Goal: Task Accomplishment & Management: Manage account settings

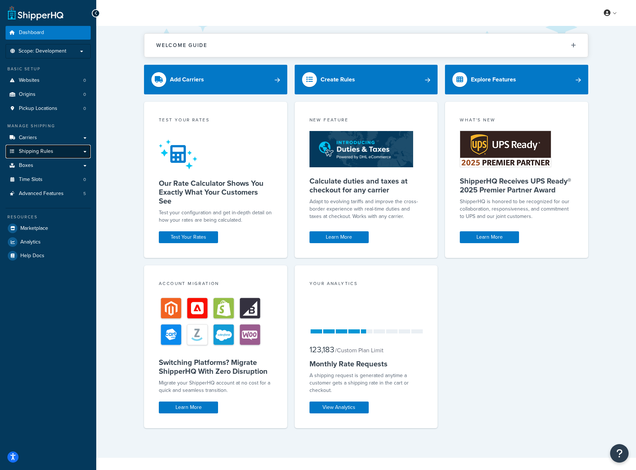
click at [65, 155] on link "Shipping Rules" at bounding box center [48, 152] width 85 height 14
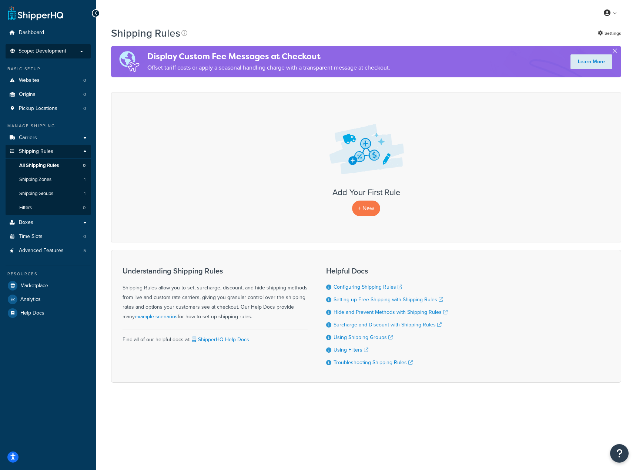
click at [53, 46] on li "Scope: Development Live Integration Test" at bounding box center [48, 51] width 85 height 14
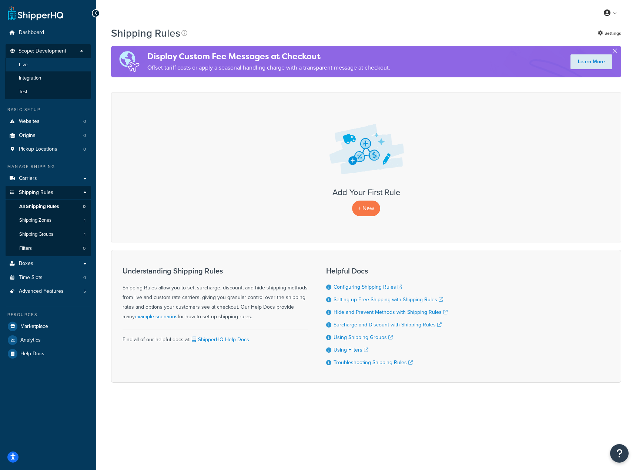
click at [34, 70] on li "Live" at bounding box center [48, 65] width 86 height 14
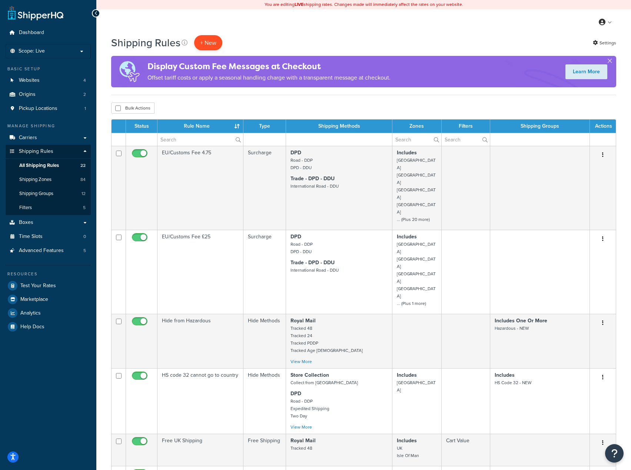
click at [205, 48] on p "+ New" at bounding box center [208, 42] width 28 height 15
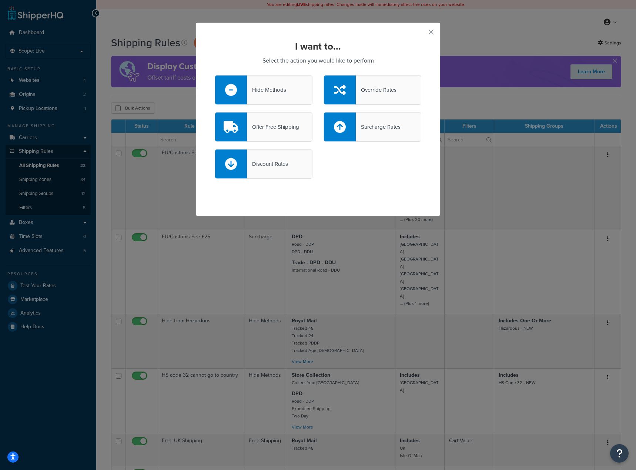
click at [267, 168] on div "Discount Rates" at bounding box center [267, 164] width 41 height 10
click at [0, 0] on input "Discount Rates" at bounding box center [0, 0] width 0 height 0
select select "CART"
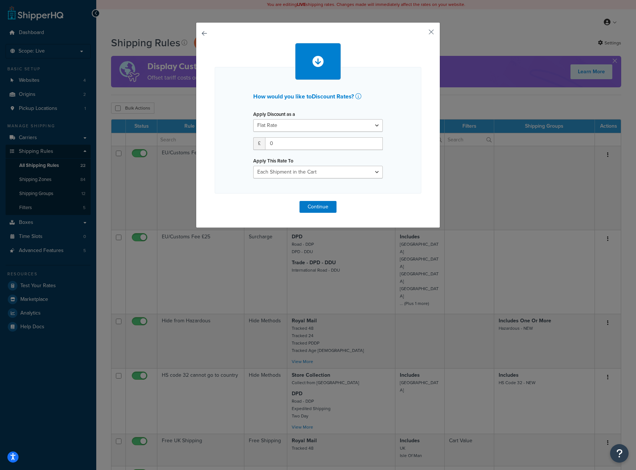
click at [215, 201] on button "button" at bounding box center [215, 201] width 0 height 0
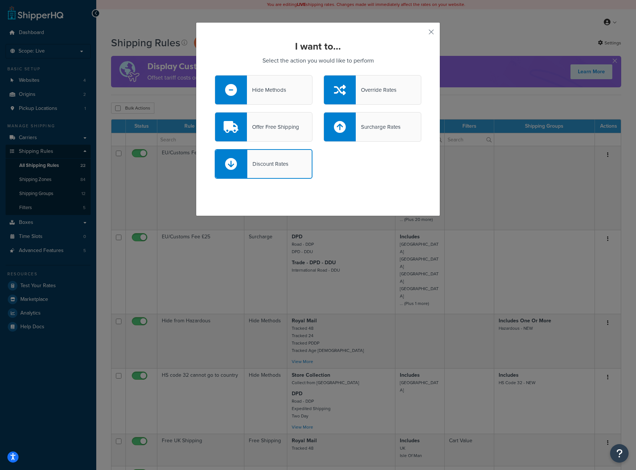
click at [296, 127] on div "Offer Free Shipping" at bounding box center [273, 127] width 52 height 10
click at [0, 0] on input "Offer Free Shipping" at bounding box center [0, 0] width 0 height 0
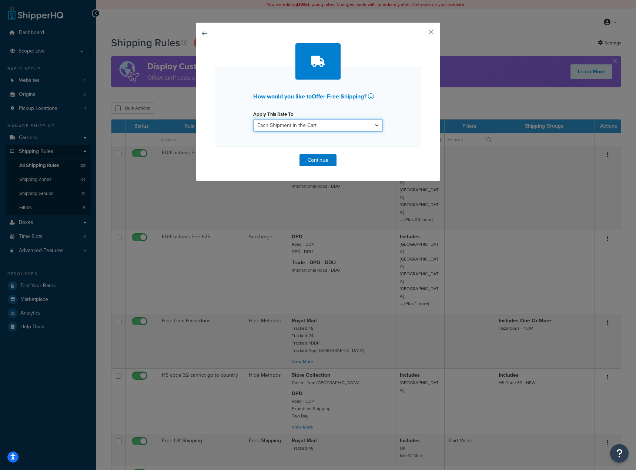
click at [296, 127] on select "Each Shipment in the Cart Each Origin in the Cart Each Shipping Group in the Ca…" at bounding box center [318, 125] width 130 height 13
click at [253, 119] on select "Each Shipment in the Cart Each Origin in the Cart Each Shipping Group in the Ca…" at bounding box center [318, 125] width 130 height 13
click at [319, 156] on button "Continue" at bounding box center [318, 160] width 37 height 12
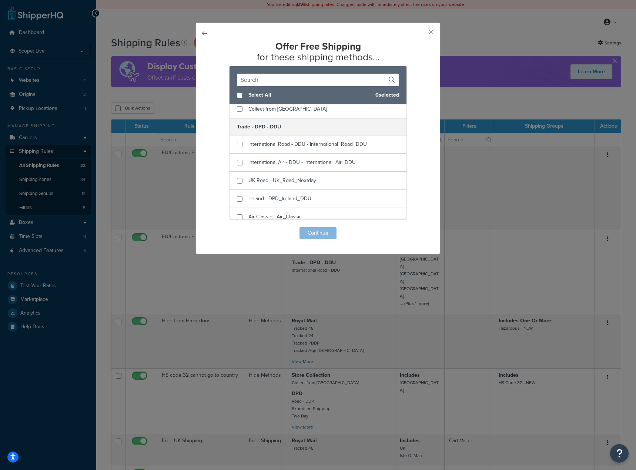
scroll to position [296, 0]
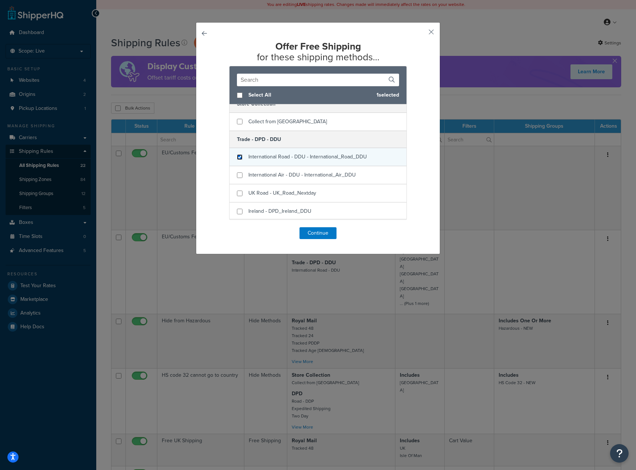
click at [237, 157] on input "checkbox" at bounding box center [240, 157] width 6 height 6
checkbox input "true"
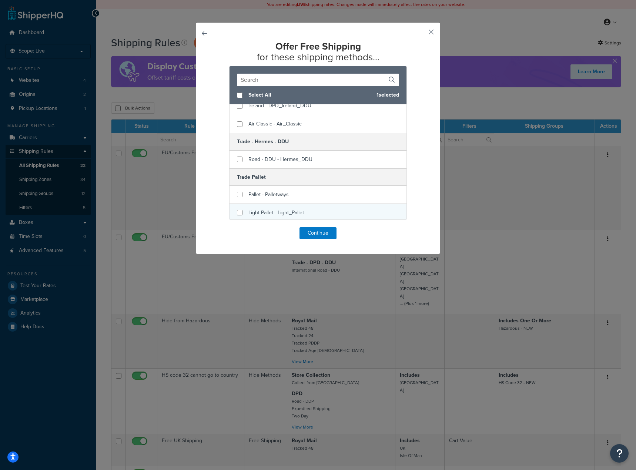
scroll to position [445, 0]
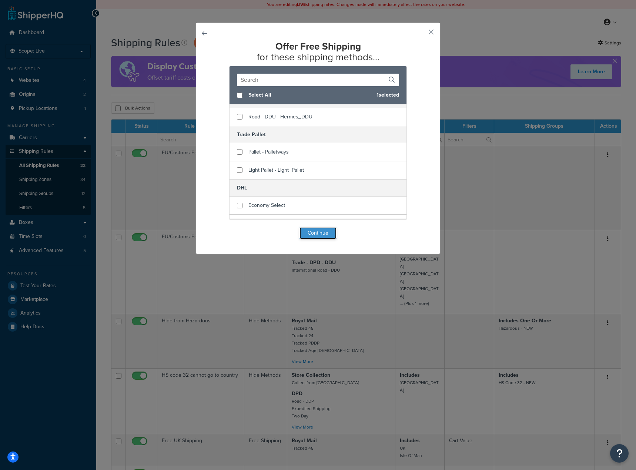
click at [316, 229] on button "Continue" at bounding box center [318, 233] width 37 height 12
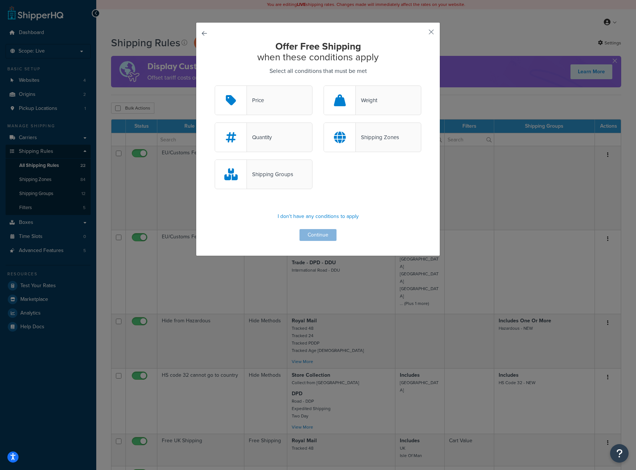
click at [360, 133] on div "Shipping Zones" at bounding box center [377, 137] width 43 height 10
click at [0, 0] on input "Shipping Zones" at bounding box center [0, 0] width 0 height 0
click at [276, 104] on div "Price" at bounding box center [264, 101] width 98 height 30
click at [0, 0] on input "Price" at bounding box center [0, 0] width 0 height 0
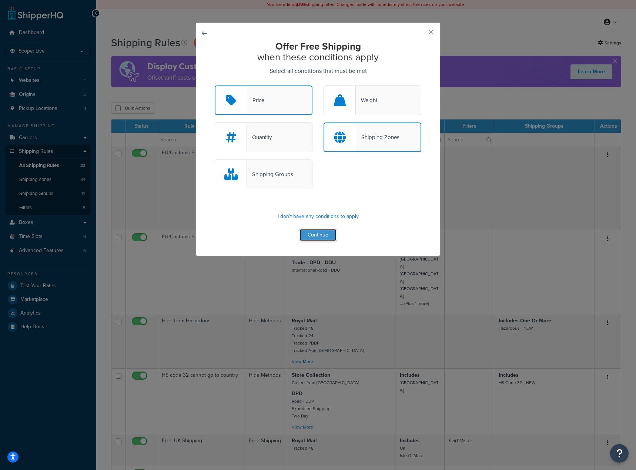
click at [315, 231] on button "Continue" at bounding box center [318, 235] width 37 height 12
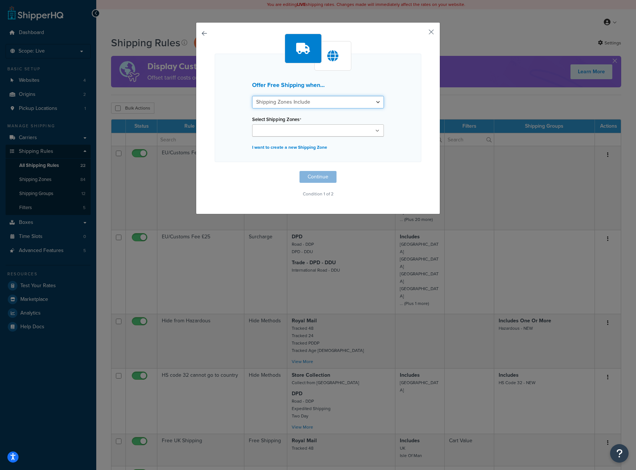
click at [346, 101] on select "Shipping Zones Include Shipping Zones Do Not Include" at bounding box center [318, 102] width 132 height 13
click at [345, 134] on ul at bounding box center [318, 130] width 132 height 12
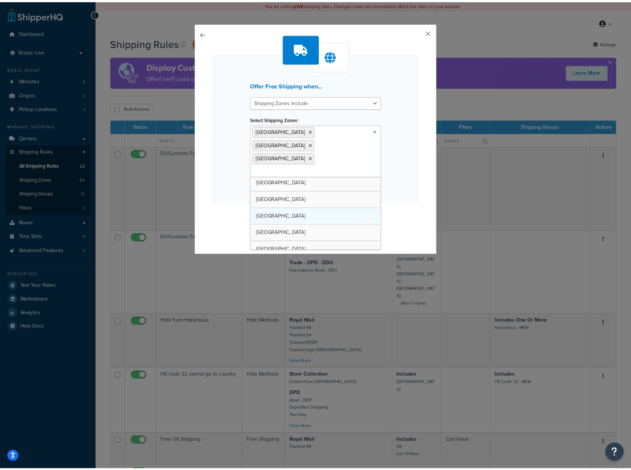
scroll to position [222, 0]
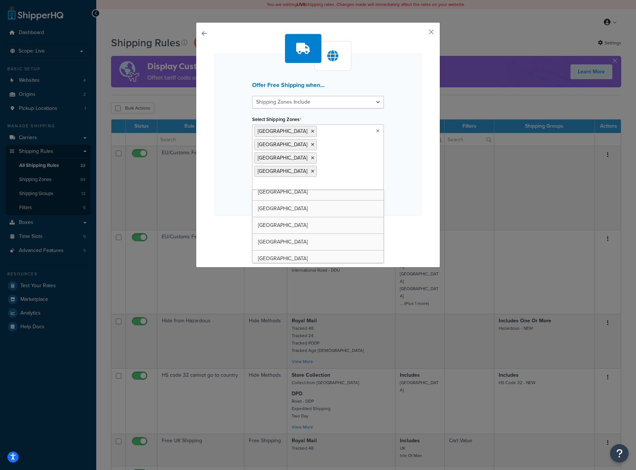
click at [405, 179] on div "Offer Free Shipping when... Shipping Zones Include Shipping Zones Do Not Includ…" at bounding box center [318, 143] width 207 height 219
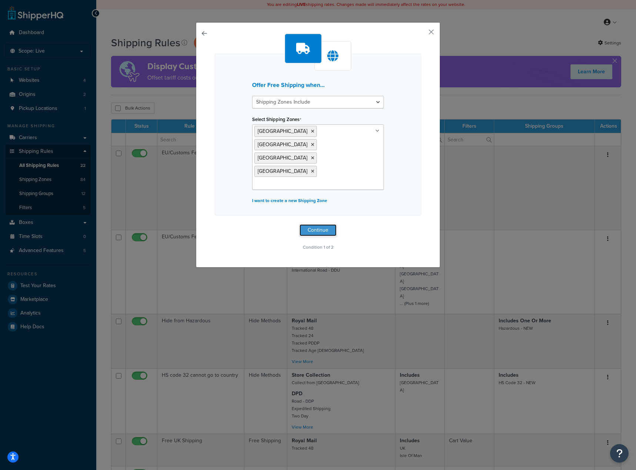
click at [326, 224] on button "Continue" at bounding box center [318, 230] width 37 height 12
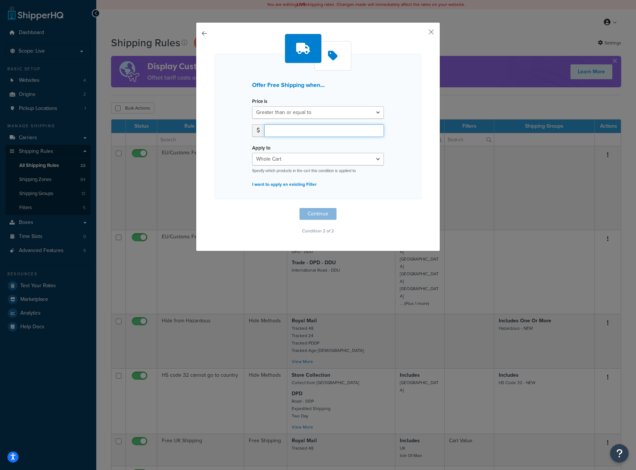
click at [300, 133] on input "number" at bounding box center [325, 130] width 120 height 13
type input "1000"
drag, startPoint x: 311, startPoint y: 210, endPoint x: 317, endPoint y: 212, distance: 6.0
click at [312, 210] on button "Continue" at bounding box center [318, 214] width 37 height 12
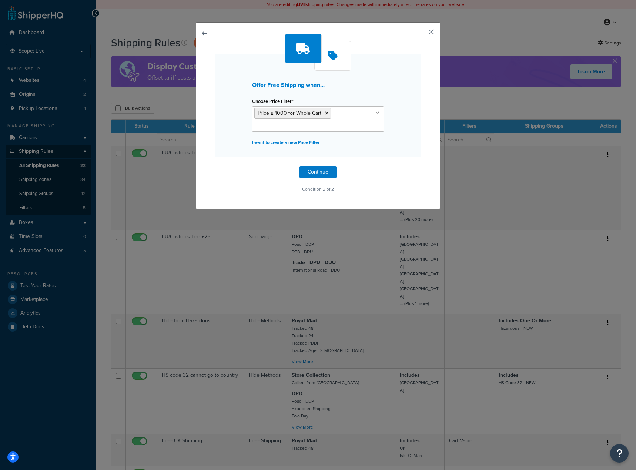
click at [343, 124] on ul "Price ≥ 1000 for Whole Cart" at bounding box center [318, 119] width 132 height 26
click at [390, 135] on div "Offer Free Shipping when... Choose Price Filter Price ≥ 1000 for Whole Cart Car…" at bounding box center [318, 106] width 207 height 104
click at [324, 169] on button "Continue" at bounding box center [318, 172] width 37 height 12
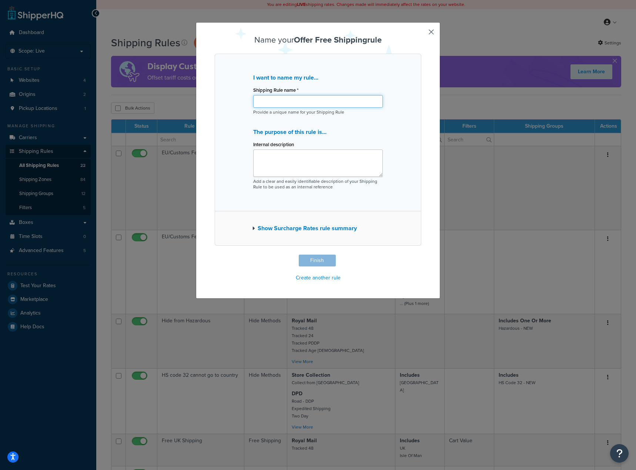
click at [322, 101] on input "Shipping Rule name *" at bounding box center [318, 101] width 130 height 13
click at [281, 100] on input "Occam EU 1000 Cart" at bounding box center [318, 101] width 130 height 13
type input "Occam EU £1000 Cart"
click at [346, 116] on div "I want to name my rule... Shipping Rule name * Occam EU £1000 Cart Provide a un…" at bounding box center [318, 133] width 207 height 158
click at [330, 153] on textarea "Internal description" at bounding box center [318, 163] width 130 height 27
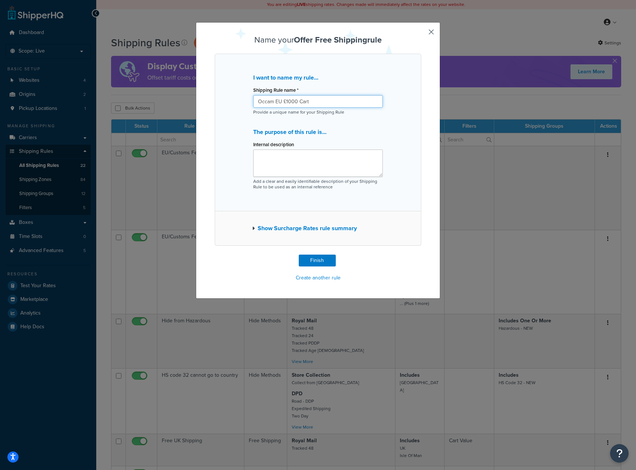
click at [330, 102] on input "Occam EU £1000 Cart" at bounding box center [318, 101] width 130 height 13
click at [350, 171] on textarea "Internal description" at bounding box center [318, 163] width 130 height 27
click at [316, 165] on textarea "Internal description" at bounding box center [318, 163] width 130 height 27
click at [385, 180] on div "I want to name my rule... Shipping Rule name * Occam EU £1000 Cart Provide a un…" at bounding box center [318, 133] width 207 height 158
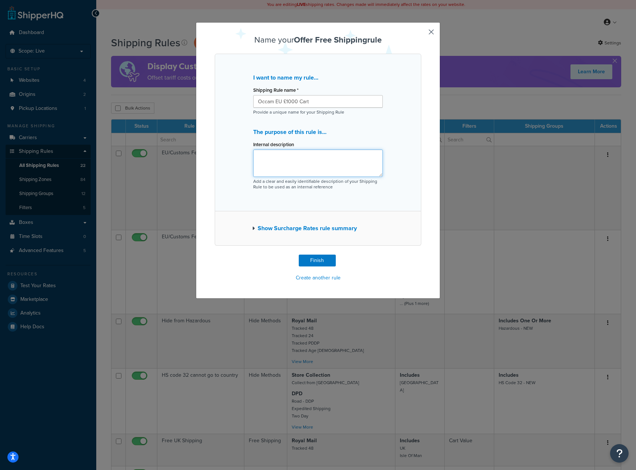
click at [346, 170] on textarea "Internal description" at bounding box center [318, 163] width 130 height 27
type textarea "EU free shipping based on cart value of £1000"
click at [326, 229] on button "Show Surcharge Rates rule summary" at bounding box center [304, 228] width 105 height 10
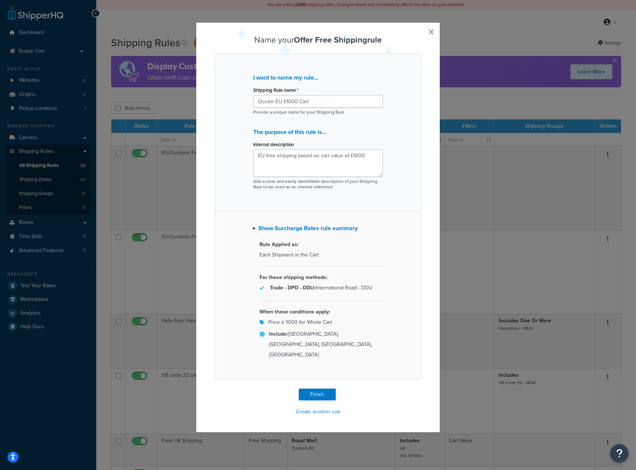
click at [326, 229] on button "Show Surcharge Rates rule summary" at bounding box center [305, 228] width 106 height 10
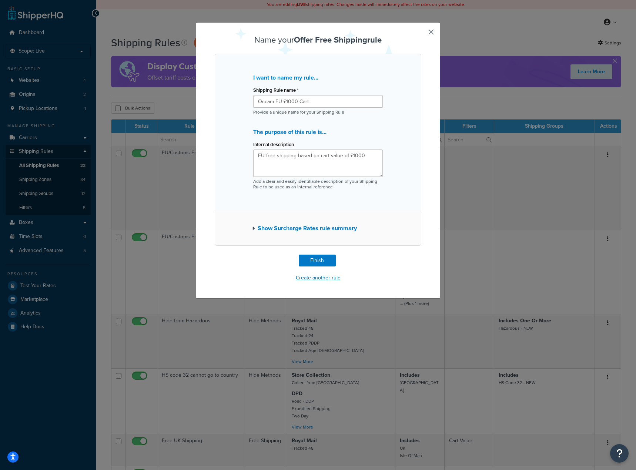
click at [326, 276] on button "Create another rule" at bounding box center [318, 278] width 49 height 11
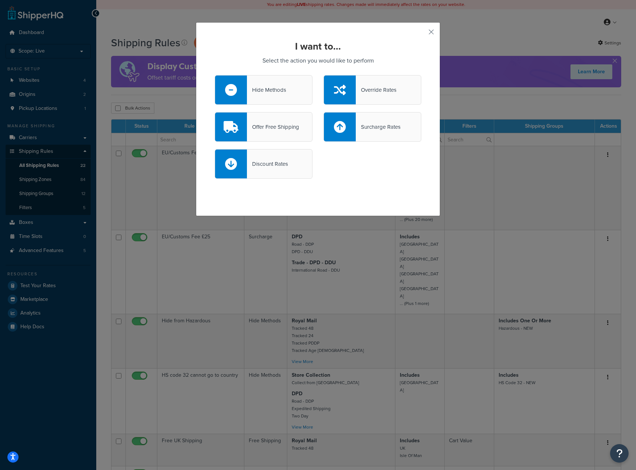
click at [334, 130] on icon at bounding box center [340, 127] width 12 height 12
click at [0, 0] on input "Surcharge Rates" at bounding box center [0, 0] width 0 height 0
select select "CART"
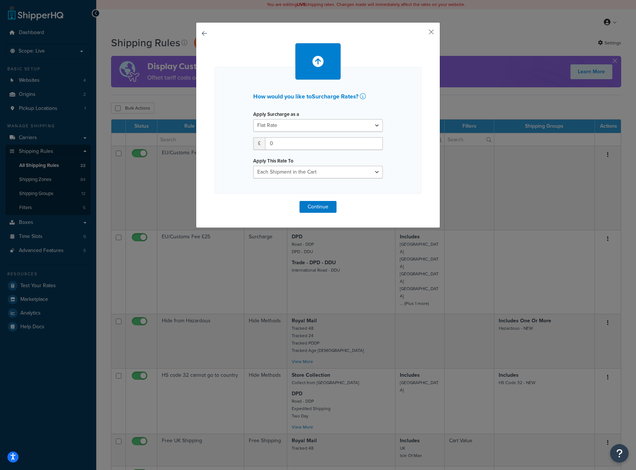
click at [197, 32] on div "How would you like to Surcharge Rates ? Apply Surcharge as a Flat Rate Percenta…" at bounding box center [318, 125] width 245 height 206
click at [215, 201] on button "button" at bounding box center [215, 201] width 0 height 0
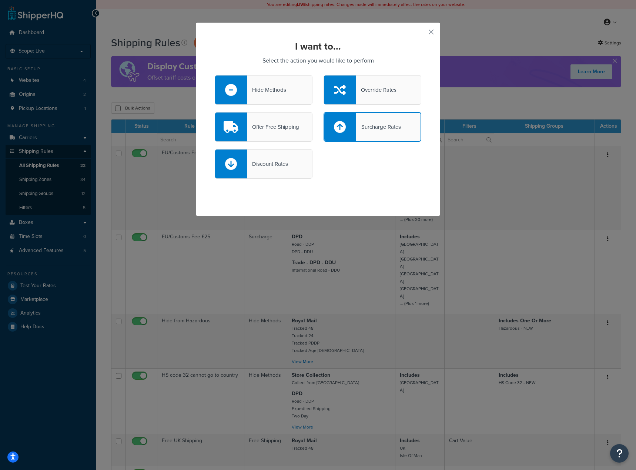
click at [278, 174] on div "Discount Rates" at bounding box center [264, 164] width 98 height 30
click at [0, 0] on input "Discount Rates" at bounding box center [0, 0] width 0 height 0
select select "CART"
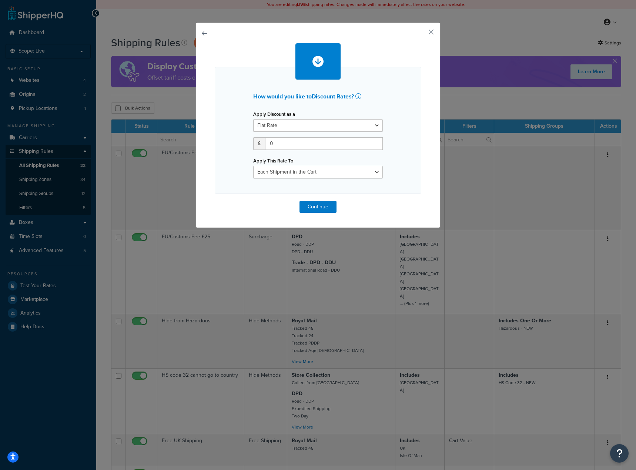
click at [215, 201] on button "button" at bounding box center [215, 201] width 0 height 0
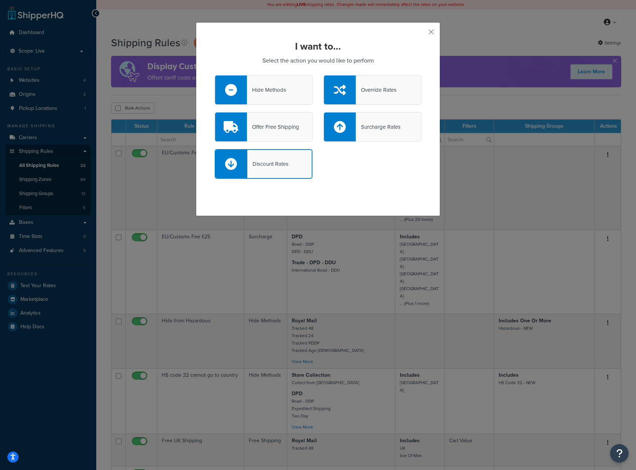
click at [245, 116] on div "Offer Free Shipping" at bounding box center [264, 127] width 98 height 30
click at [0, 0] on input "Offer Free Shipping" at bounding box center [0, 0] width 0 height 0
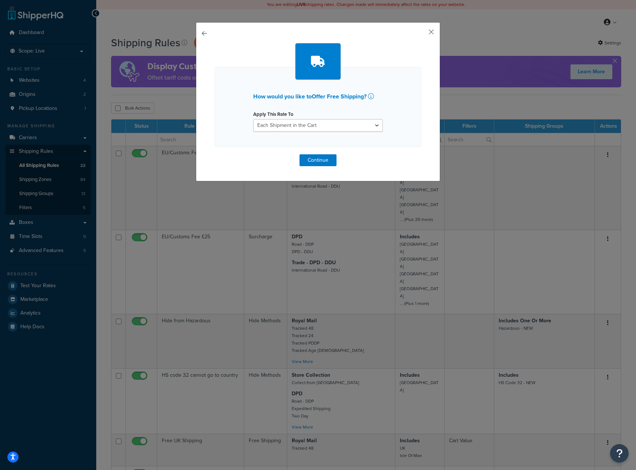
click at [422, 34] on button "button" at bounding box center [421, 35] width 2 height 2
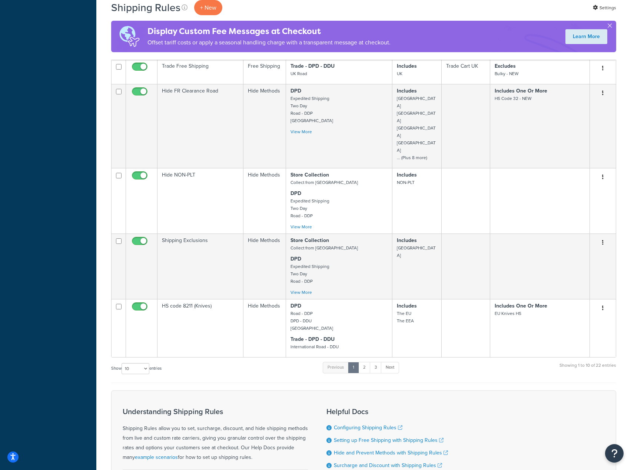
scroll to position [408, 0]
click at [377, 362] on link "3" at bounding box center [376, 367] width 12 height 11
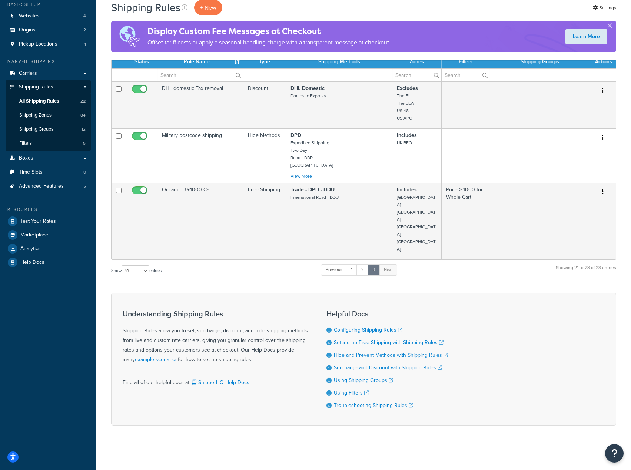
scroll to position [35, 0]
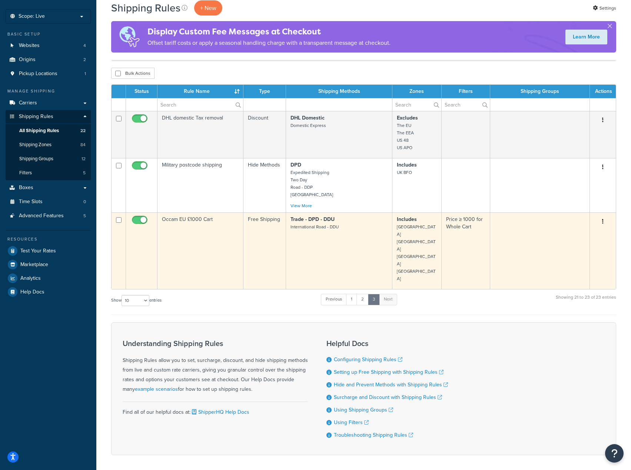
click at [141, 219] on input "checkbox" at bounding box center [140, 221] width 20 height 9
checkbox input "false"
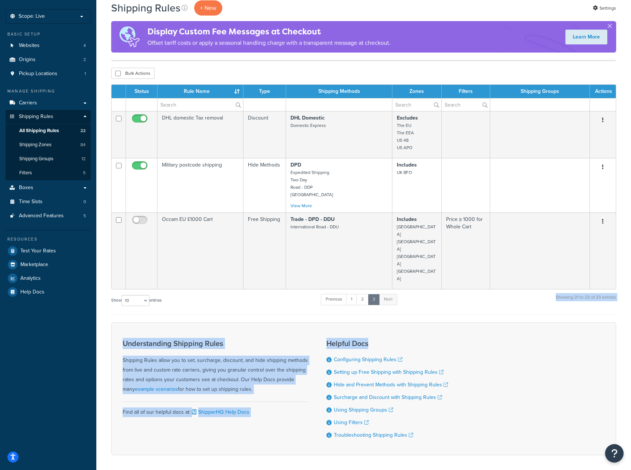
click at [446, 286] on form "Status Rule Name Type Shipping Methods Zones Filters Shipping Groups Actions DH…" at bounding box center [363, 269] width 505 height 371
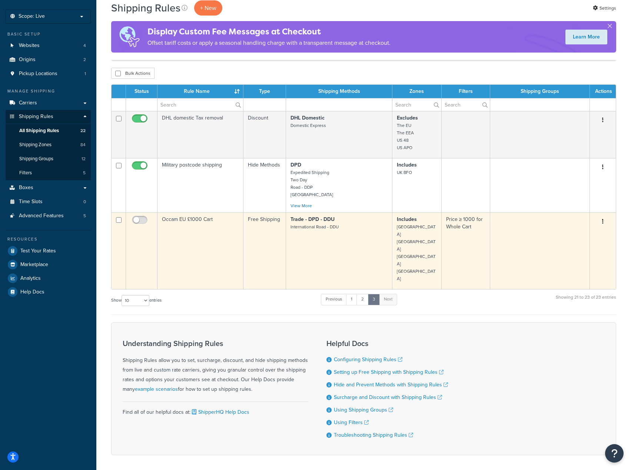
click at [601, 220] on button "button" at bounding box center [603, 222] width 10 height 12
click at [587, 252] on link "Duplicate" at bounding box center [578, 250] width 59 height 15
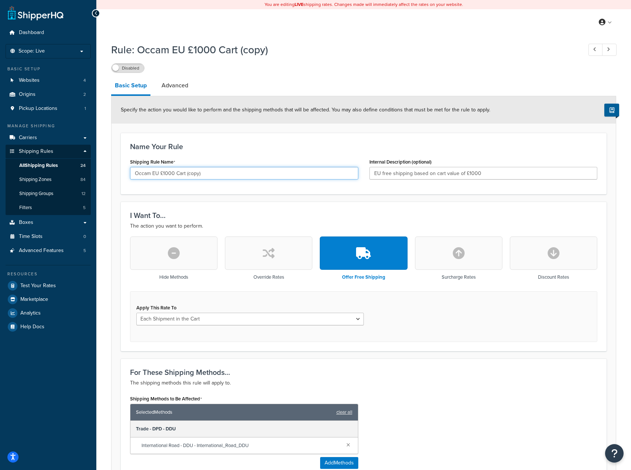
drag, startPoint x: 195, startPoint y: 174, endPoint x: 188, endPoint y: 174, distance: 7.0
click at [188, 174] on input "Occam EU £1000 Cart (copy)" at bounding box center [244, 173] width 228 height 13
click at [167, 172] on input "Occam EU £1000 Cart" at bounding box center [244, 173] width 228 height 13
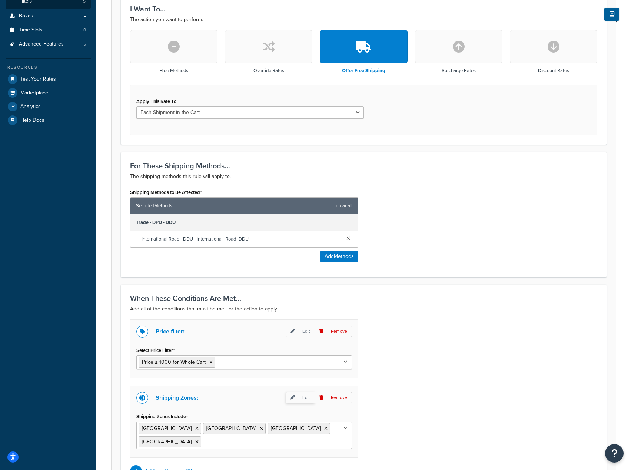
scroll to position [259, 0]
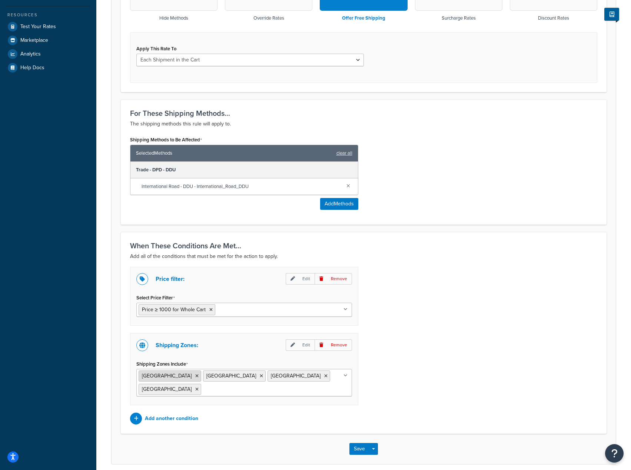
type input "Occam EU £1200 Cart"
click at [195, 376] on icon at bounding box center [196, 376] width 3 height 4
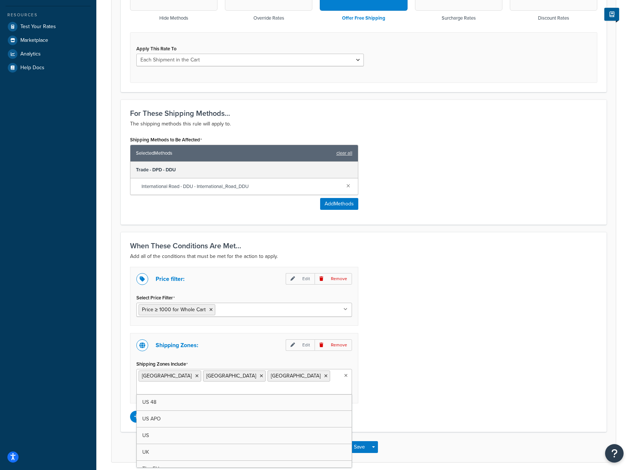
click at [163, 376] on li "[GEOGRAPHIC_DATA]" at bounding box center [170, 376] width 63 height 11
click at [195, 376] on icon at bounding box center [196, 376] width 3 height 4
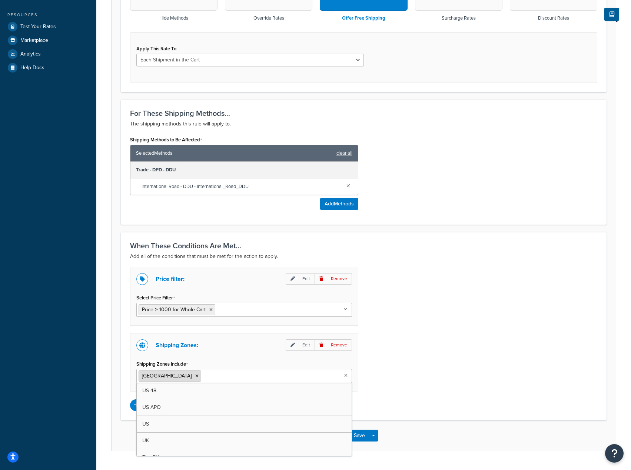
click at [165, 376] on li "[GEOGRAPHIC_DATA]" at bounding box center [170, 376] width 63 height 11
click at [195, 376] on icon at bounding box center [196, 376] width 3 height 4
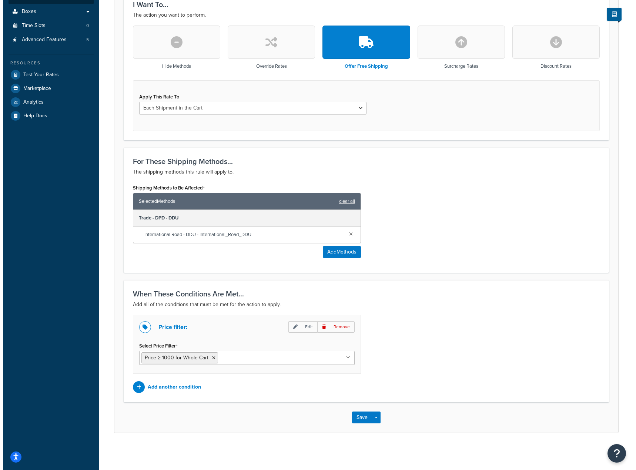
scroll to position [211, 0]
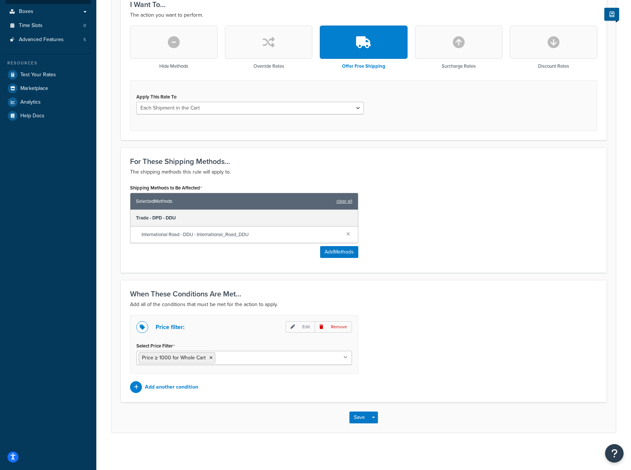
click at [176, 375] on div "Price filter: Edit Remove Select Price Filter Price ≥ 1000 for Whole Cart Cart …" at bounding box center [243, 354] width 239 height 78
click at [157, 383] on p "Add another condition" at bounding box center [171, 387] width 53 height 10
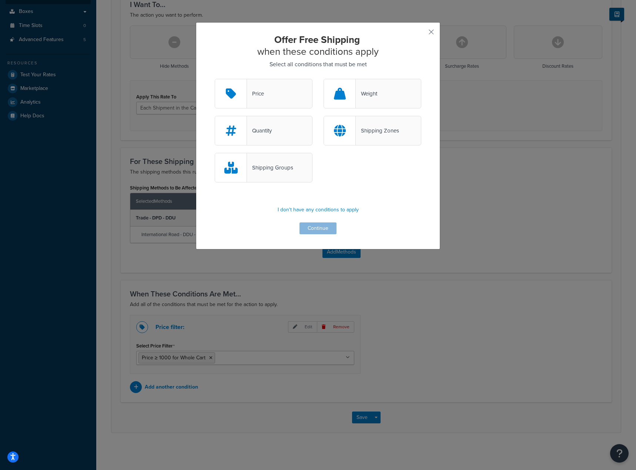
click at [390, 143] on div "Shipping Zones" at bounding box center [373, 131] width 98 height 30
click at [0, 0] on input "Shipping Zones" at bounding box center [0, 0] width 0 height 0
click at [322, 230] on button "Continue" at bounding box center [318, 229] width 37 height 12
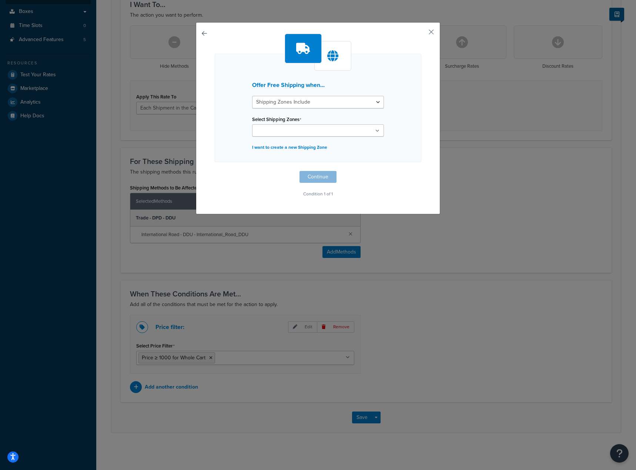
click at [300, 132] on input "Select Shipping Zones" at bounding box center [288, 131] width 66 height 8
type input "lu"
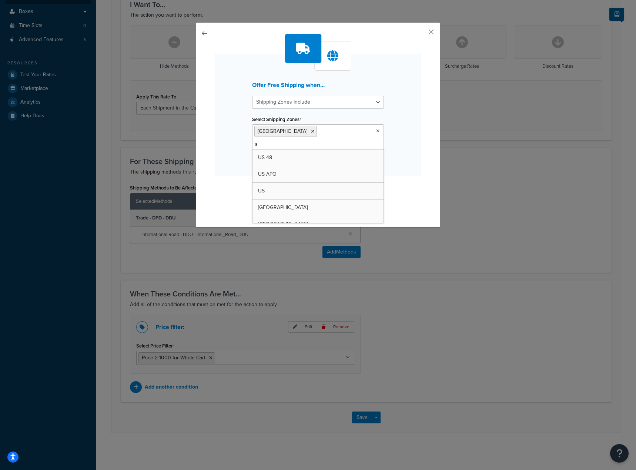
type input "sp"
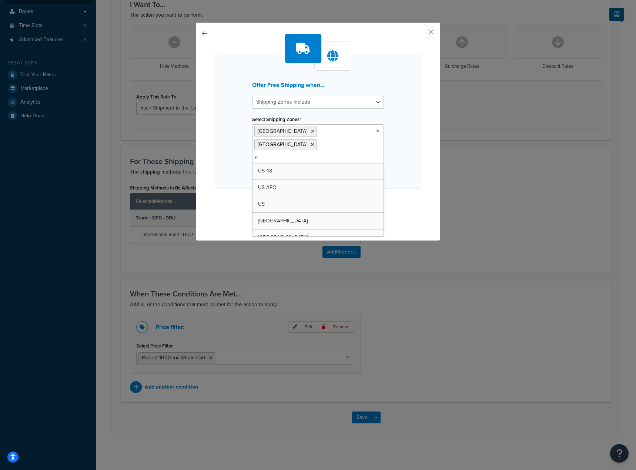
type input "sw"
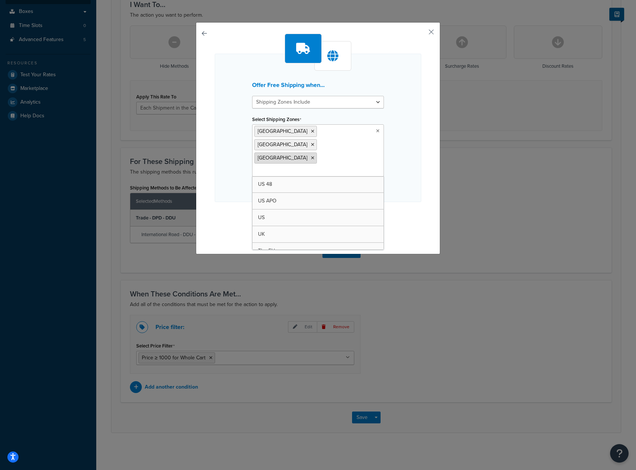
click at [315, 156] on icon at bounding box center [312, 158] width 3 height 4
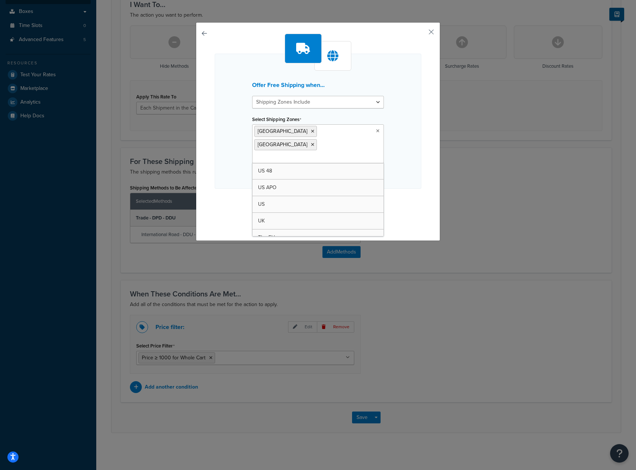
click at [342, 137] on ul "Luxembourg Spain" at bounding box center [318, 143] width 132 height 39
click at [338, 134] on ul "Luxembourg Spain" at bounding box center [318, 143] width 132 height 39
click at [326, 131] on ul "Luxembourg Spain" at bounding box center [318, 143] width 132 height 39
click at [321, 143] on ul "Luxembourg Spain" at bounding box center [318, 143] width 132 height 39
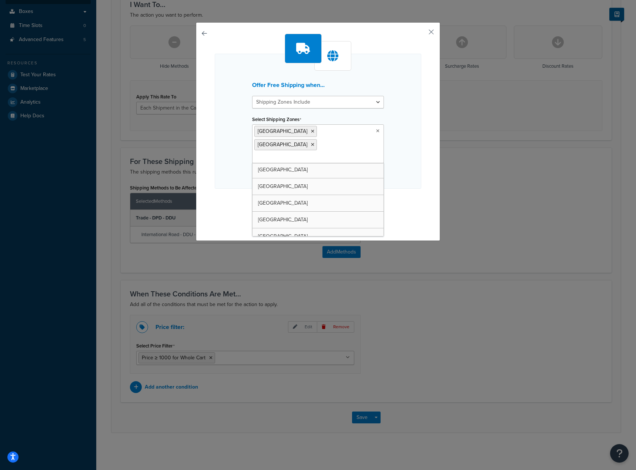
click at [419, 137] on div "Offer Free Shipping when... Shipping Zones Include Shipping Zones Do Not Includ…" at bounding box center [318, 121] width 207 height 135
click at [351, 137] on ul "Luxembourg Spain" at bounding box center [318, 143] width 132 height 39
type input "sw"
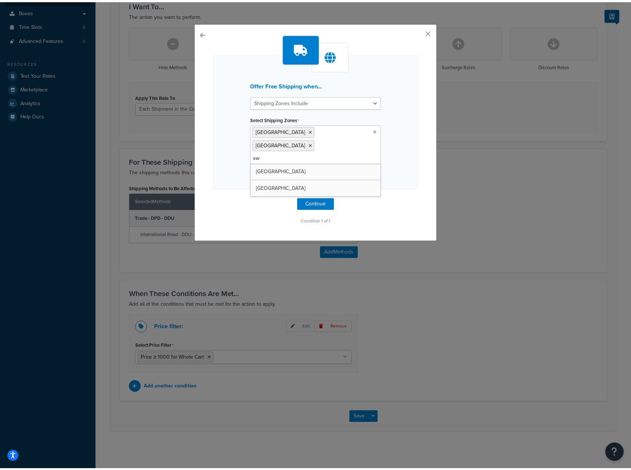
scroll to position [0, 0]
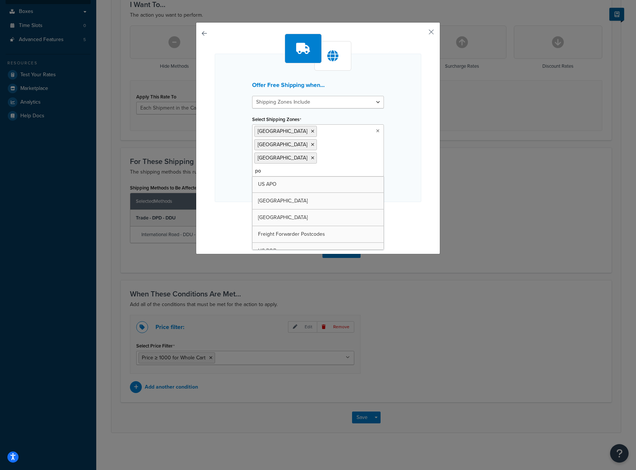
type input "por"
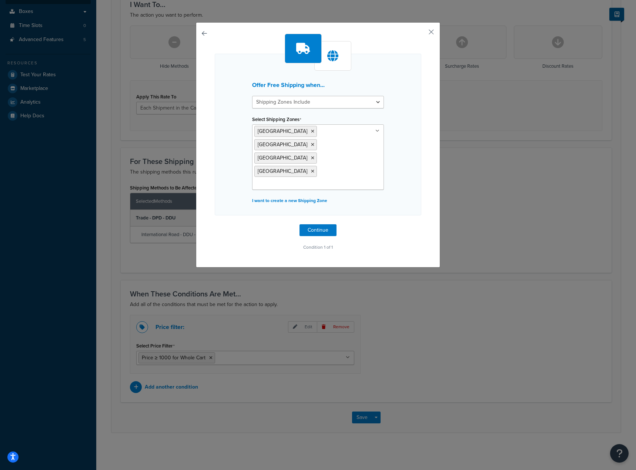
click at [425, 144] on div "Offer Free Shipping when... Shipping Zones Include Shipping Zones Do Not Includ…" at bounding box center [318, 145] width 245 height 246
click at [323, 224] on button "Continue" at bounding box center [318, 230] width 37 height 12
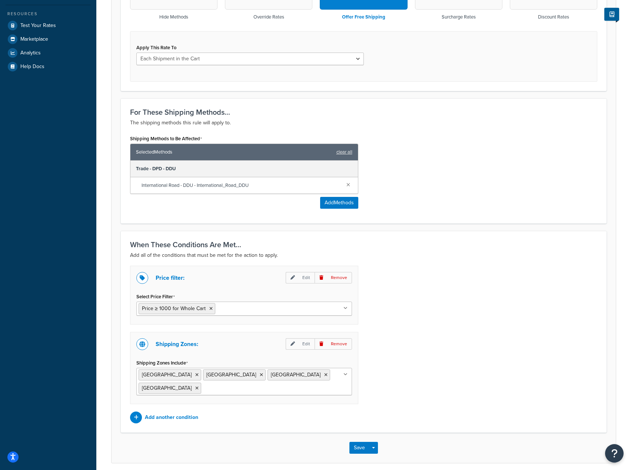
scroll to position [277, 0]
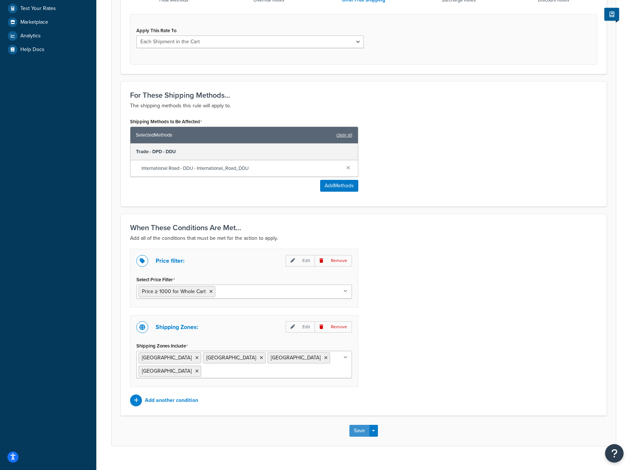
click at [365, 425] on button "Save" at bounding box center [359, 431] width 20 height 12
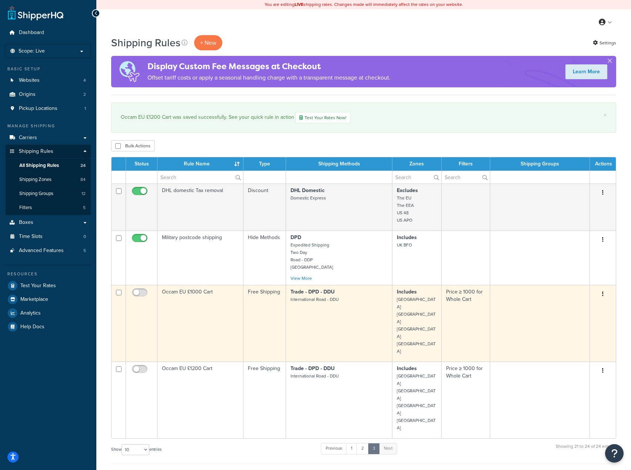
click at [223, 305] on td "Occam EU £1000 Cart" at bounding box center [200, 323] width 86 height 77
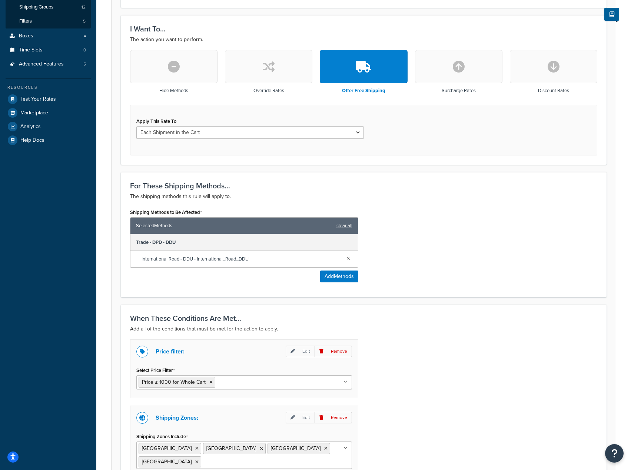
scroll to position [222, 0]
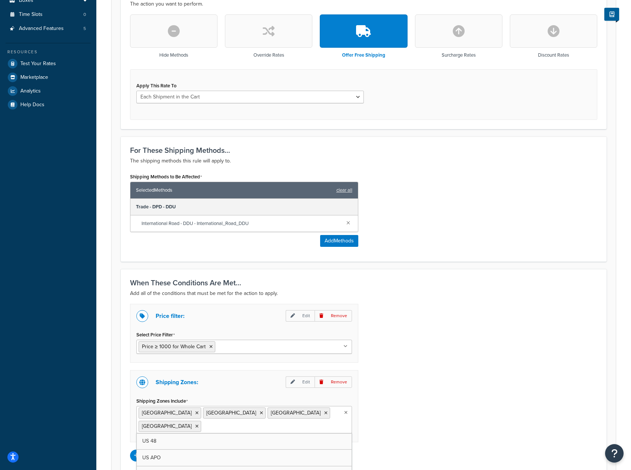
click at [269, 422] on input "Shipping Zones Include" at bounding box center [236, 426] width 66 height 8
type input "neth"
click at [432, 401] on div "Price filter: Edit Remove Select Price Filter Price ≥ 1000 for Whole Cart Cart …" at bounding box center [363, 383] width 478 height 158
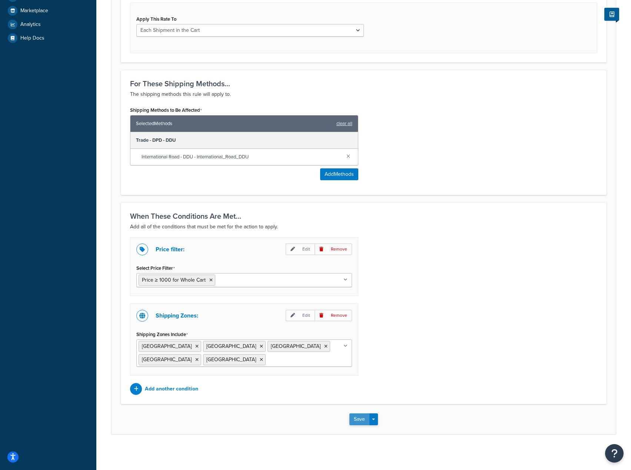
click at [359, 421] on button "Save" at bounding box center [359, 420] width 20 height 12
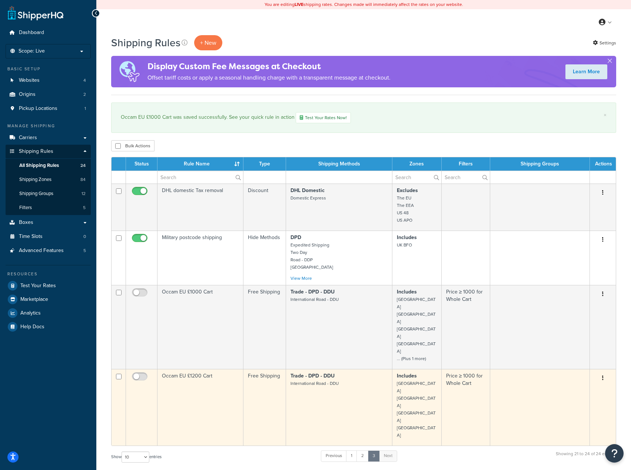
click at [395, 369] on td "Includes [GEOGRAPHIC_DATA] [GEOGRAPHIC_DATA] [GEOGRAPHIC_DATA] [GEOGRAPHIC_DATA]" at bounding box center [416, 407] width 49 height 77
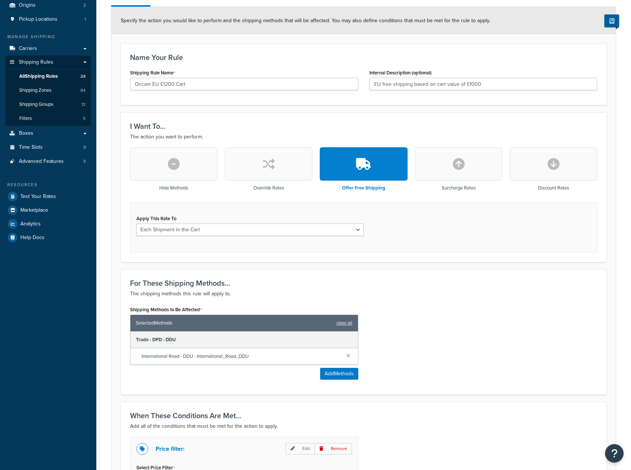
scroll to position [148, 0]
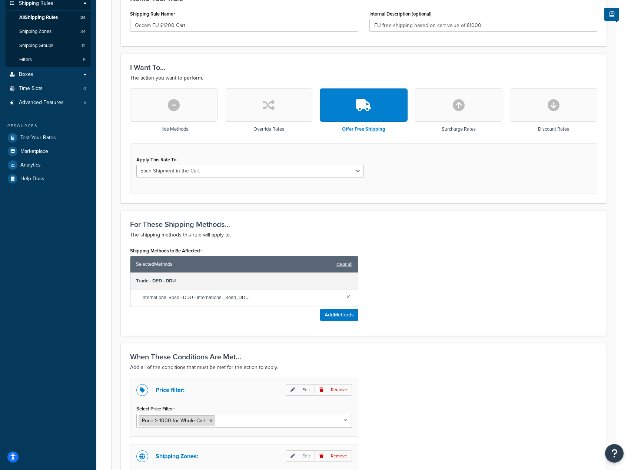
click at [190, 420] on span "Price ≥ 1000 for Whole Cart" at bounding box center [174, 421] width 64 height 8
click at [238, 420] on input "Select Price Filter" at bounding box center [250, 421] width 66 height 8
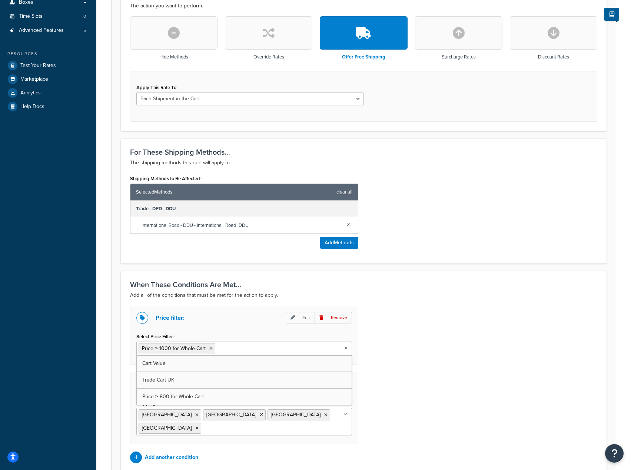
scroll to position [259, 0]
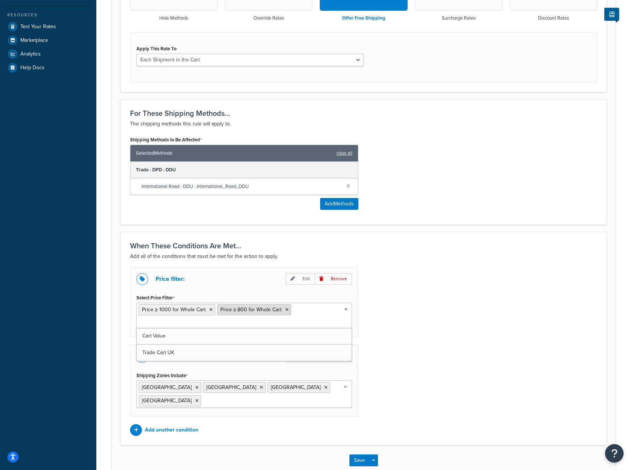
click at [286, 309] on icon at bounding box center [286, 310] width 3 height 4
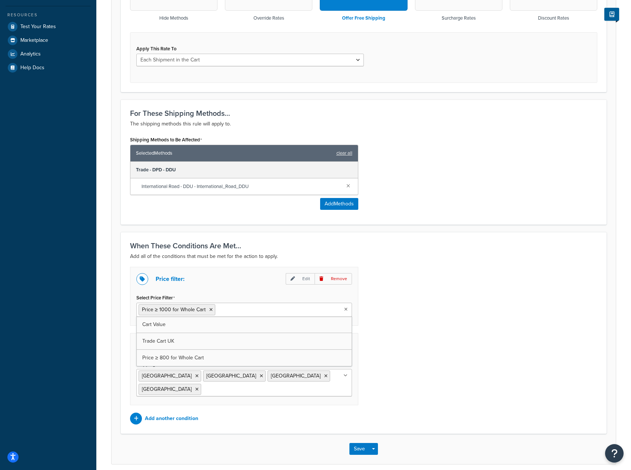
click at [275, 285] on div "Price filter: Edit Remove" at bounding box center [244, 279] width 216 height 12
click at [343, 308] on ul "Price ≥ 1000 for Whole Cart" at bounding box center [244, 310] width 216 height 14
click at [179, 311] on span "Price ≥ 1000 for Whole Cart" at bounding box center [174, 310] width 64 height 8
click at [210, 310] on icon at bounding box center [210, 310] width 3 height 4
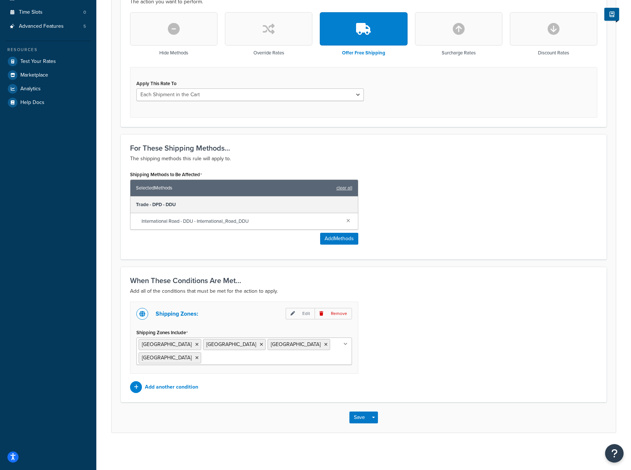
scroll to position [211, 0]
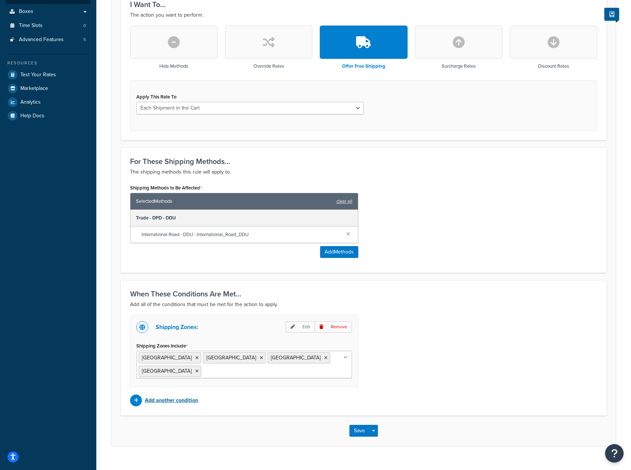
click at [174, 396] on p "Add another condition" at bounding box center [171, 401] width 53 height 10
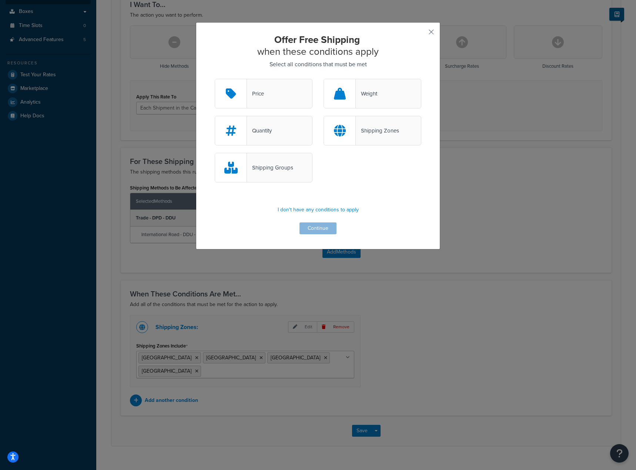
click at [244, 110] on div "Price Weight" at bounding box center [318, 97] width 218 height 37
click at [246, 104] on div "Price" at bounding box center [264, 94] width 98 height 30
click at [0, 0] on input "Price" at bounding box center [0, 0] width 0 height 0
click at [310, 227] on button "Continue" at bounding box center [318, 229] width 37 height 12
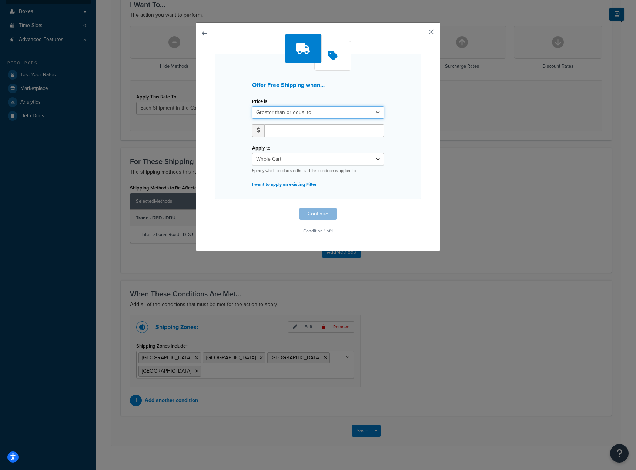
click at [317, 112] on select "Greater than or equal to Between or equal to Less than or equal to" at bounding box center [318, 112] width 132 height 13
click at [327, 113] on select "Greater than or equal to Between or equal to Less than or equal to" at bounding box center [318, 112] width 132 height 13
click at [345, 154] on select "Whole Cart Everything in Shipping Group Everything at Origin Each Item within S…" at bounding box center [318, 159] width 132 height 13
click at [252, 153] on select "Whole Cart Everything in Shipping Group Everything at Origin Each Item within S…" at bounding box center [318, 159] width 132 height 13
click at [317, 132] on input "number" at bounding box center [325, 130] width 120 height 13
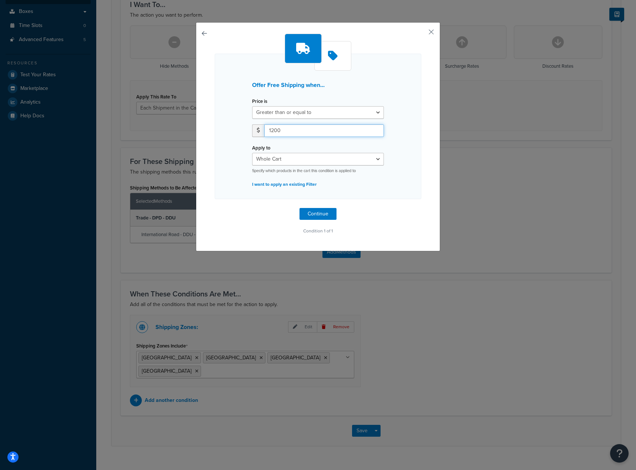
type input "1200"
click at [402, 213] on div "Offer Free Shipping when... Price is Greater than or equal to Between or equal …" at bounding box center [318, 135] width 207 height 203
click at [330, 214] on button "Continue" at bounding box center [318, 214] width 37 height 12
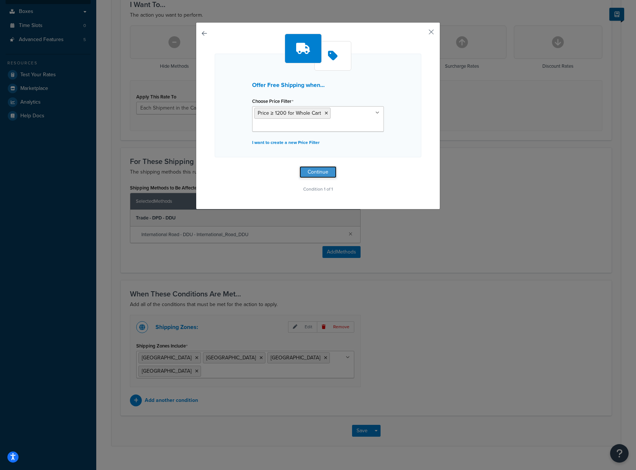
click at [321, 173] on button "Continue" at bounding box center [318, 172] width 37 height 12
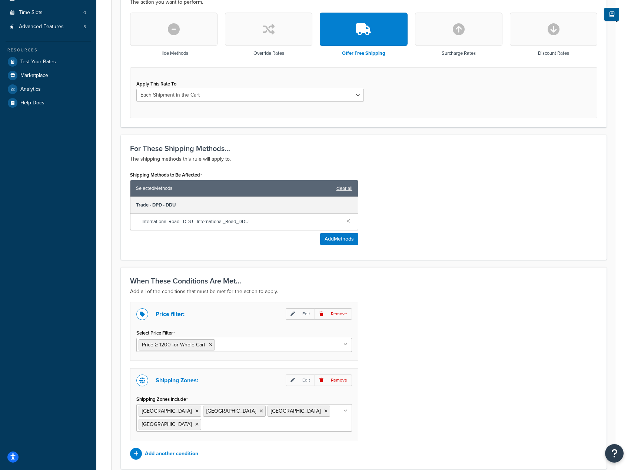
scroll to position [277, 0]
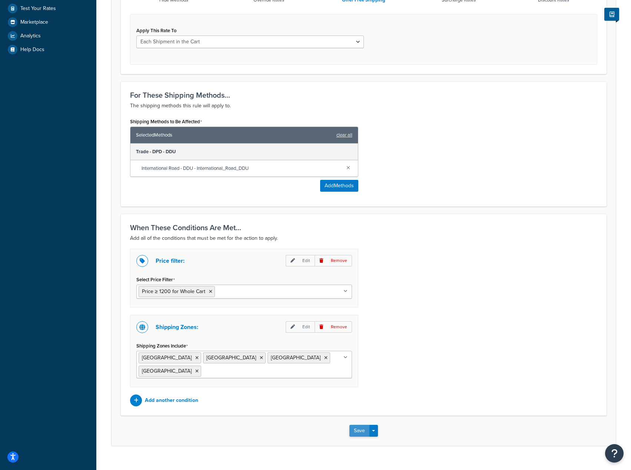
click at [359, 425] on button "Save" at bounding box center [359, 431] width 20 height 12
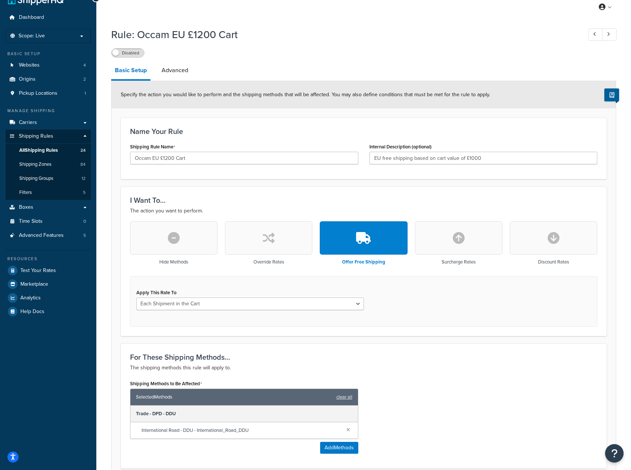
scroll to position [0, 0]
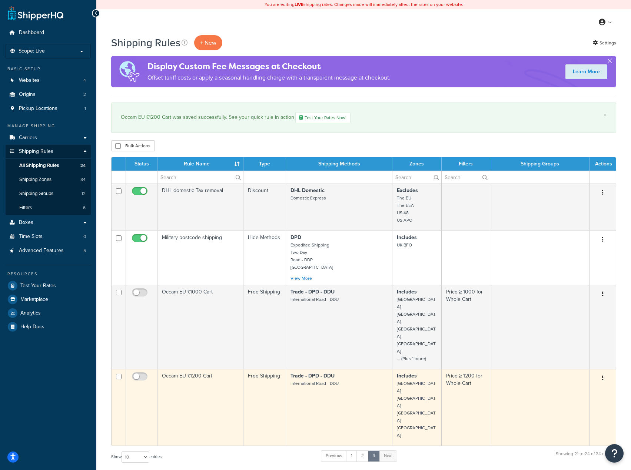
click at [601, 373] on button "button" at bounding box center [603, 379] width 10 height 12
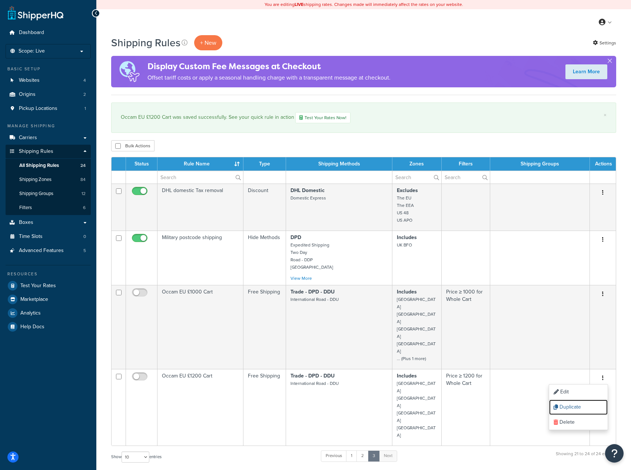
drag, startPoint x: 564, startPoint y: 377, endPoint x: 349, endPoint y: 25, distance: 412.4
click at [564, 400] on link "Duplicate" at bounding box center [578, 407] width 59 height 15
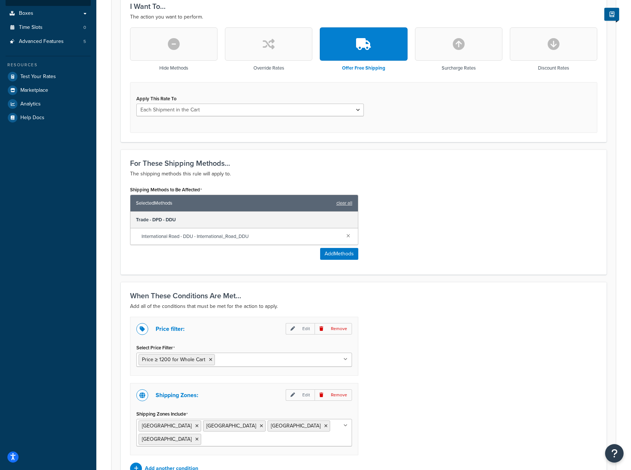
scroll to position [222, 0]
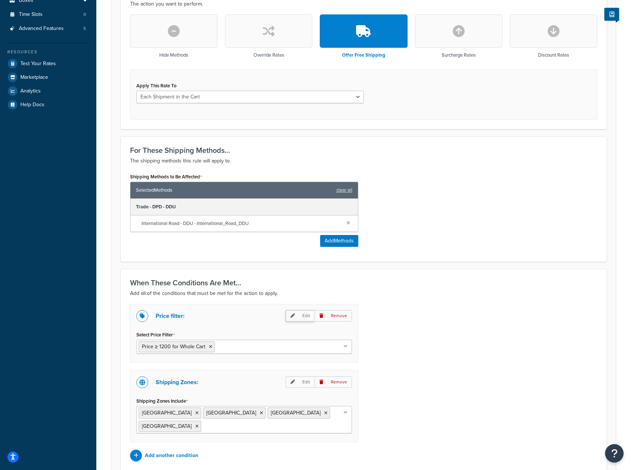
click at [307, 315] on p "Edit" at bounding box center [300, 315] width 29 height 11
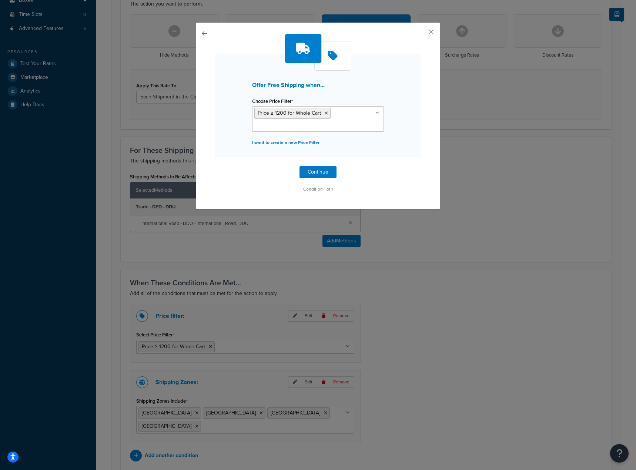
click at [325, 112] on icon at bounding box center [326, 113] width 3 height 4
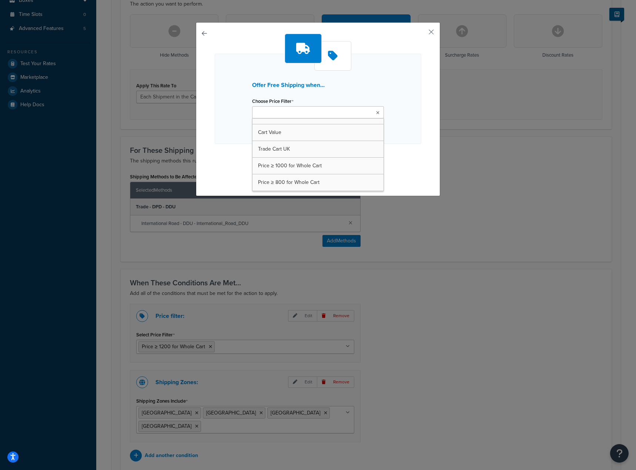
click at [323, 112] on ul at bounding box center [318, 112] width 132 height 12
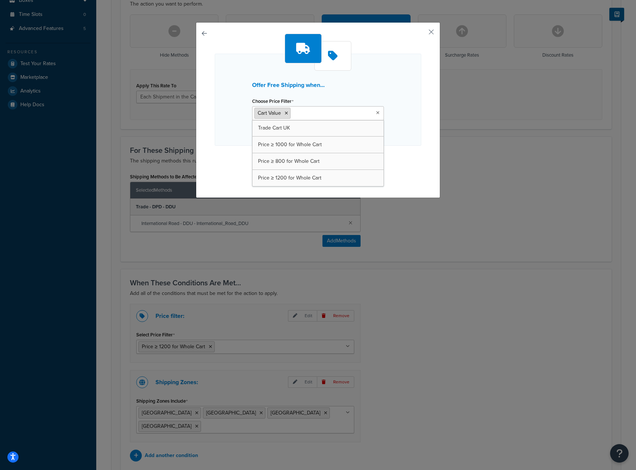
click at [285, 113] on icon at bounding box center [286, 113] width 3 height 4
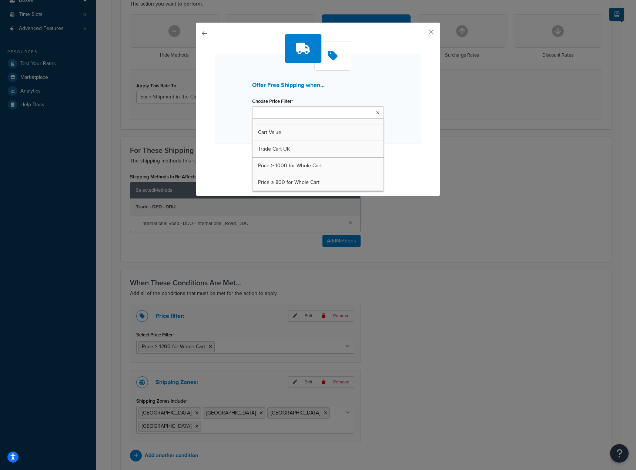
click at [388, 108] on div "Offer Free Shipping when... Choose Price Filter Cart Value Trade Cart UK Price …" at bounding box center [318, 99] width 207 height 90
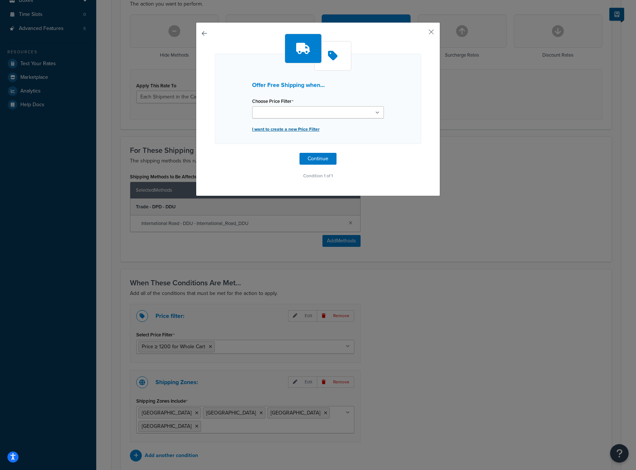
click at [308, 127] on p "I want to create a new Price Filter" at bounding box center [318, 129] width 132 height 10
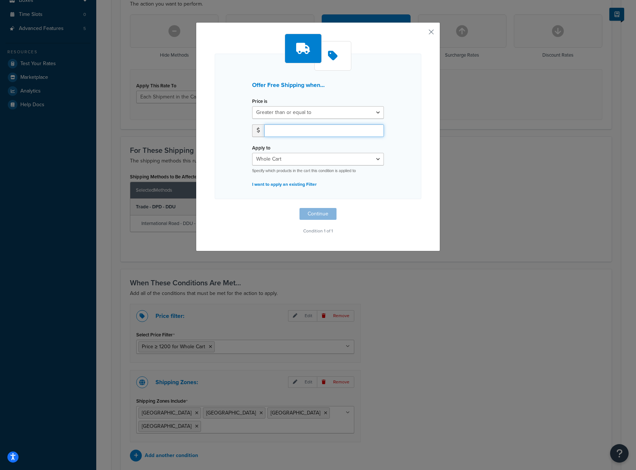
click at [310, 131] on input "number" at bounding box center [325, 130] width 120 height 13
type input "1500"
click at [426, 177] on div "Offer Free Shipping when... Price is Greater than or equal to Between or equal …" at bounding box center [318, 136] width 245 height 229
click at [381, 117] on select "Greater than or equal to Between or equal to Less than or equal to" at bounding box center [318, 112] width 132 height 13
click at [405, 112] on div "Offer Free Shipping when... Price is Greater than or equal to Between or equal …" at bounding box center [318, 127] width 207 height 146
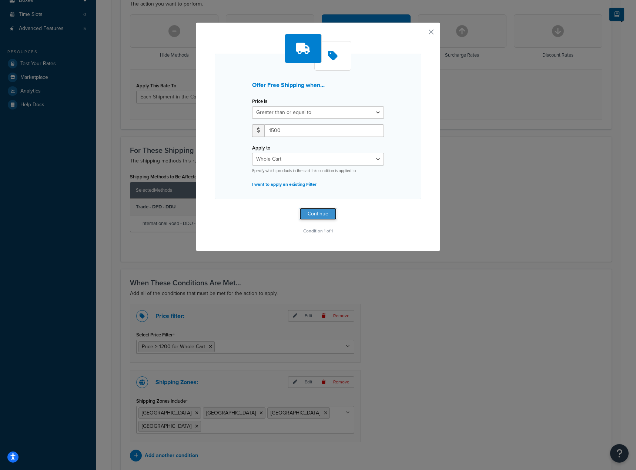
click at [325, 212] on button "Continue" at bounding box center [318, 214] width 37 height 12
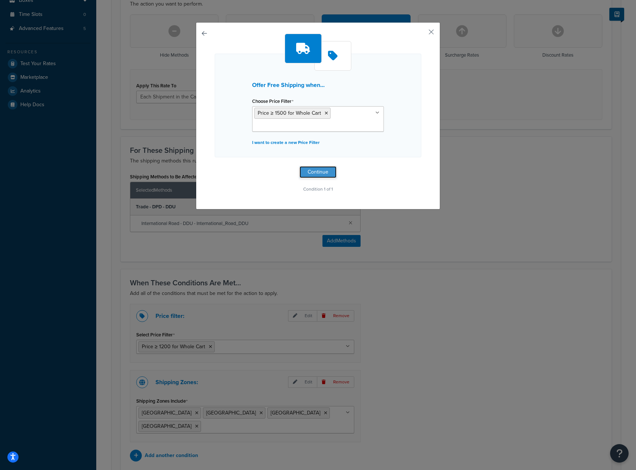
click at [326, 170] on button "Continue" at bounding box center [318, 172] width 37 height 12
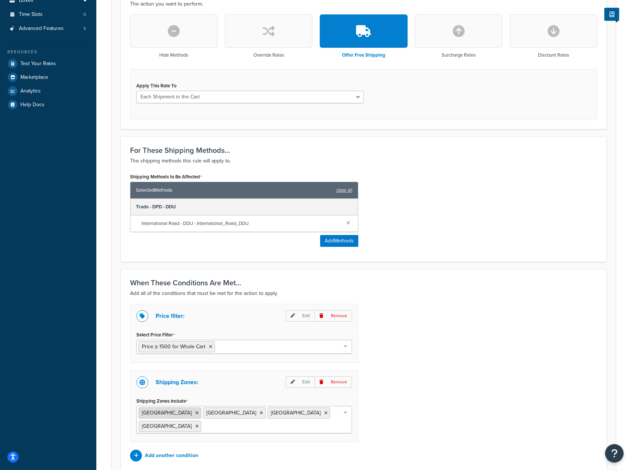
click at [195, 413] on icon at bounding box center [196, 413] width 3 height 4
click at [203, 413] on li "[GEOGRAPHIC_DATA]" at bounding box center [234, 413] width 63 height 11
click at [195, 414] on icon at bounding box center [196, 413] width 3 height 4
click at [195, 413] on icon at bounding box center [196, 413] width 3 height 4
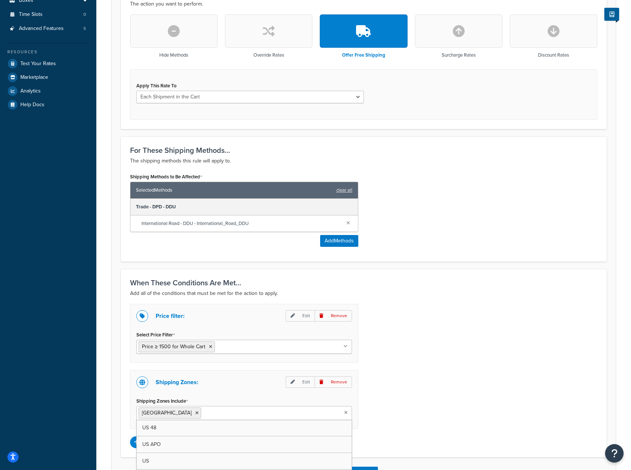
click at [203, 411] on input "Shipping Zones Include" at bounding box center [236, 413] width 66 height 8
type input "den"
click at [231, 413] on icon at bounding box center [232, 413] width 3 height 4
click at [199, 414] on input "Shipping Zones Include" at bounding box center [207, 413] width 66 height 8
type input "fin"
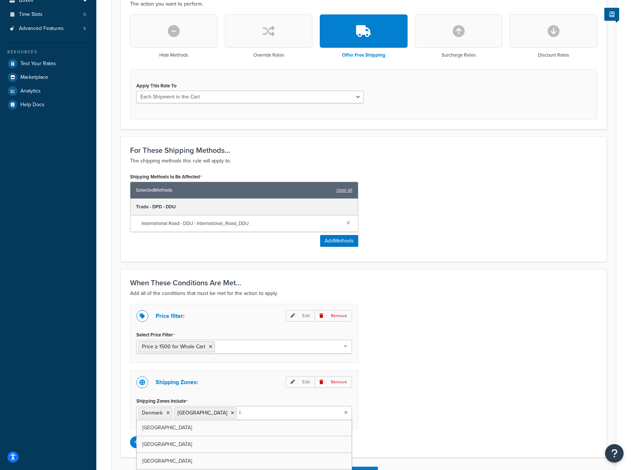
type input "it"
click at [333, 400] on div "Shipping Zones Include Denmark Finland Italy US 48 US APO US UK The EU The EEA …" at bounding box center [244, 414] width 216 height 36
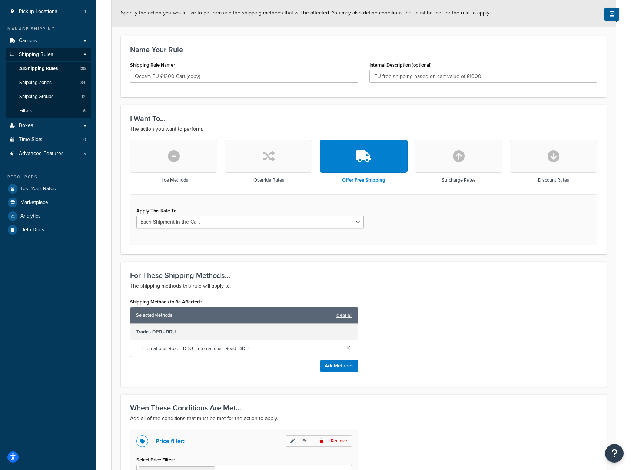
scroll to position [37, 0]
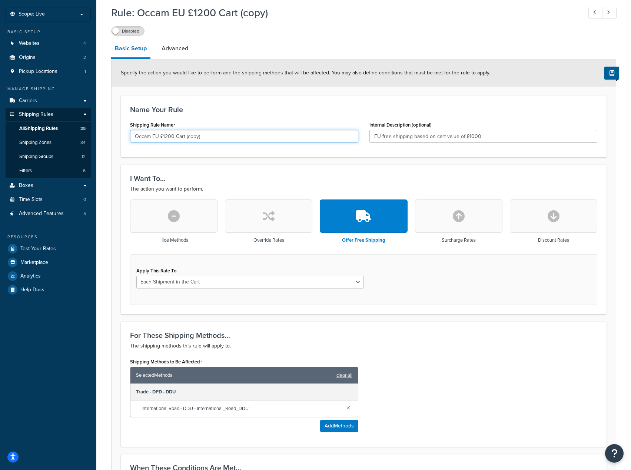
click at [169, 139] on input "Occam EU £1200 Cart (copy)" at bounding box center [244, 136] width 228 height 13
type input "Occam EU £1500 Cart (copy)"
click at [470, 137] on input "EU free shipping based on cart value of £1000" at bounding box center [483, 136] width 228 height 13
type input "EU free shipping based on cart value of £1500"
click at [491, 150] on div "Name Your Rule Shipping Rule Name Occam EU £1500 Cart (copy) Internal Descripti…" at bounding box center [364, 126] width 486 height 61
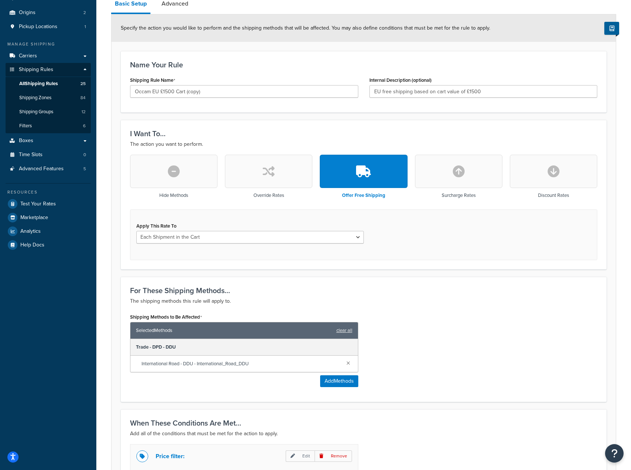
scroll to position [0, 0]
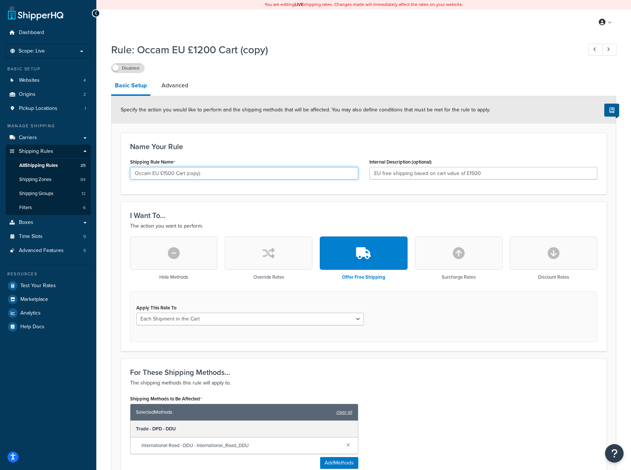
click at [208, 176] on input "Occam EU £1500 Cart (copy)" at bounding box center [244, 173] width 228 height 13
type input "Occam EU £1500 Cart"
click at [268, 213] on h3 "I Want To..." at bounding box center [363, 216] width 467 height 8
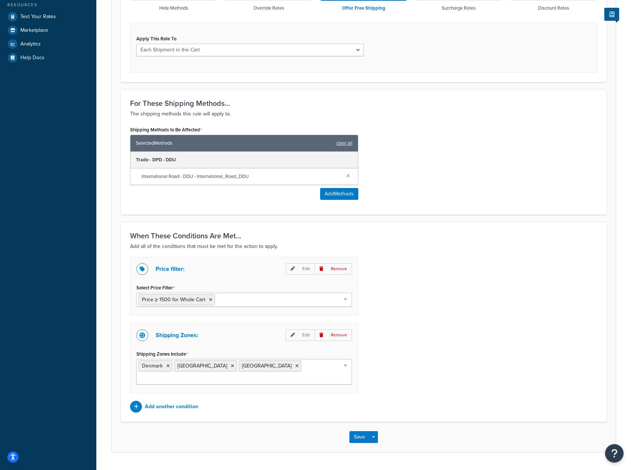
scroll to position [277, 0]
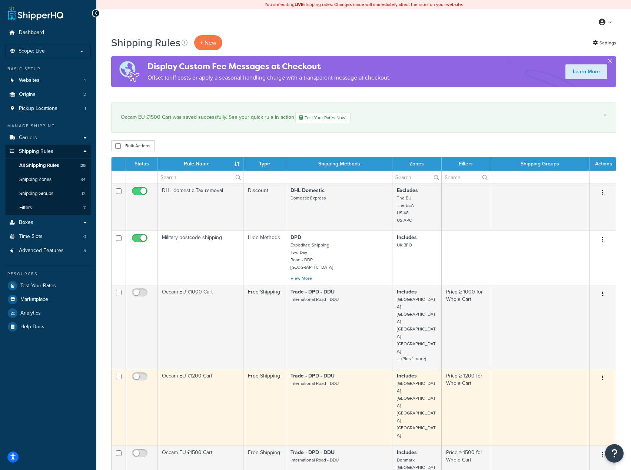
click at [230, 369] on td "Occam EU £1200 Cart" at bounding box center [200, 407] width 86 height 77
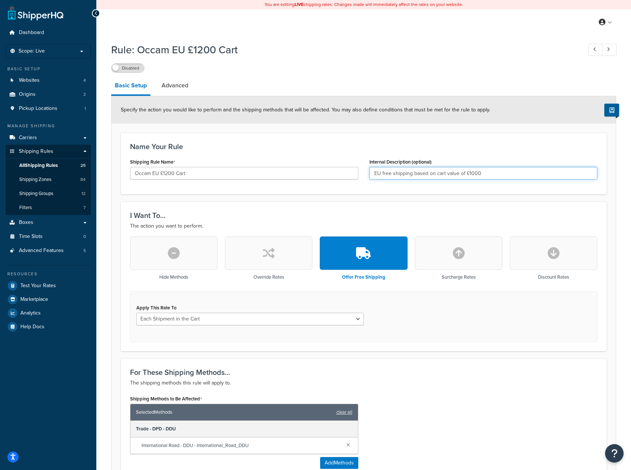
click at [472, 174] on input "EU free shipping based on cart value of £1000" at bounding box center [483, 173] width 228 height 13
type input "EU free shipping based on cart value of £1200"
click at [485, 211] on div "I Want To... The action you want to perform. Hide Methods Override Rates Offer …" at bounding box center [364, 276] width 486 height 149
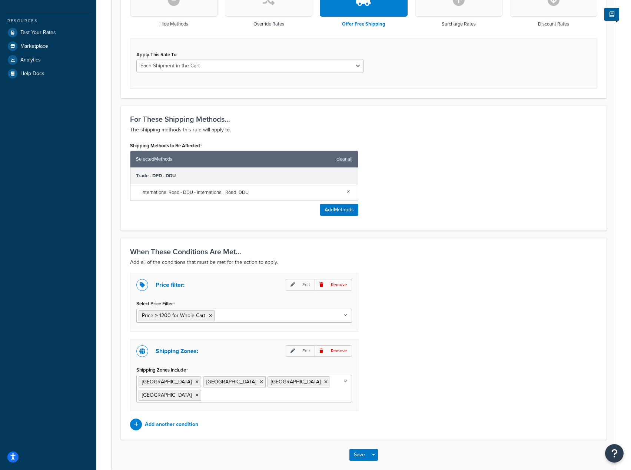
scroll to position [277, 0]
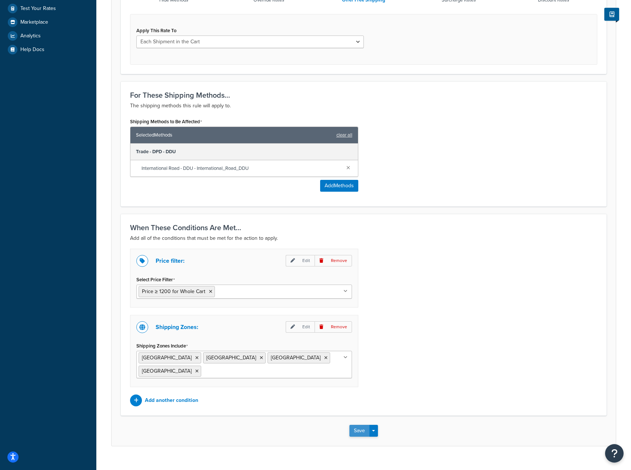
click at [357, 425] on button "Save" at bounding box center [359, 431] width 20 height 12
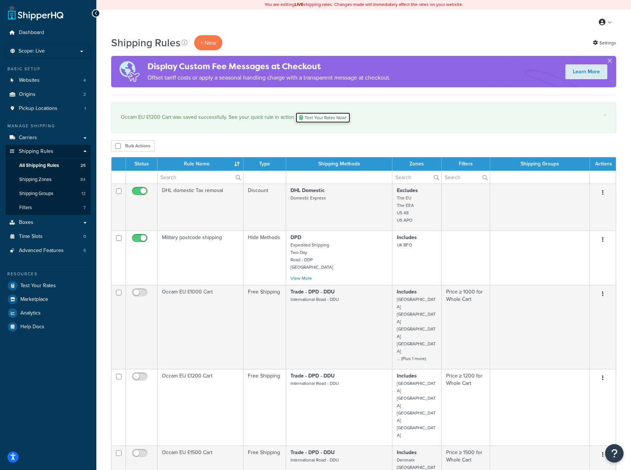
click at [316, 115] on link "Test Your Rates Now!" at bounding box center [322, 117] width 55 height 11
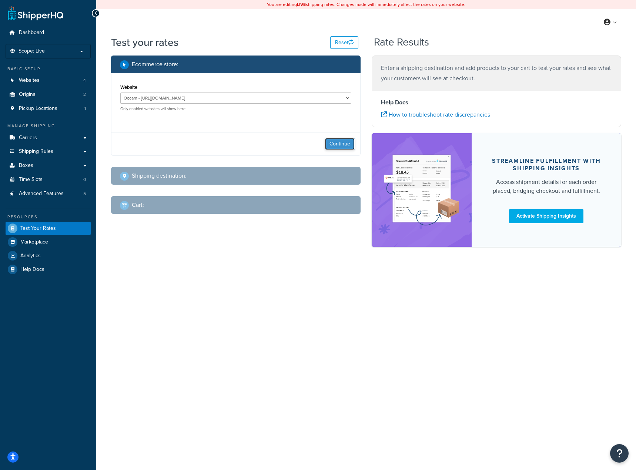
click at [344, 149] on button "Continue" at bounding box center [340, 144] width 30 height 12
select select "TX"
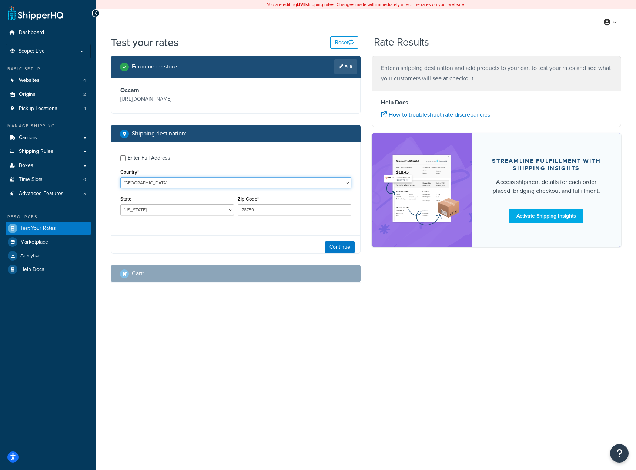
click at [287, 180] on select "United States United Kingdom Afghanistan Åland Islands Albania Algeria American…" at bounding box center [235, 182] width 231 height 11
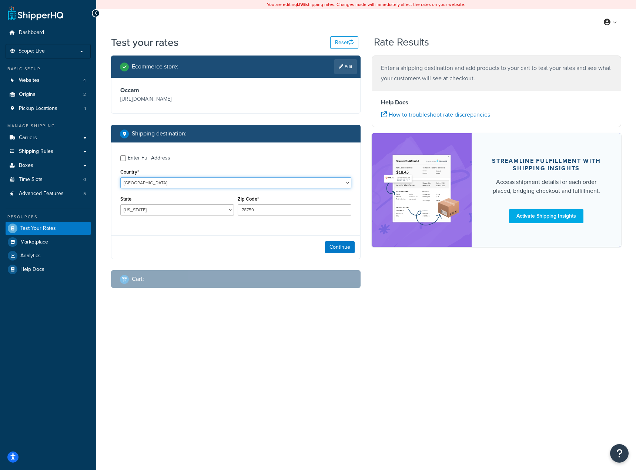
select select "AT"
click at [120, 177] on select "United States United Kingdom Afghanistan Åland Islands Albania Algeria American…" at bounding box center [235, 182] width 231 height 11
click at [332, 251] on button "Continue" at bounding box center [340, 248] width 30 height 12
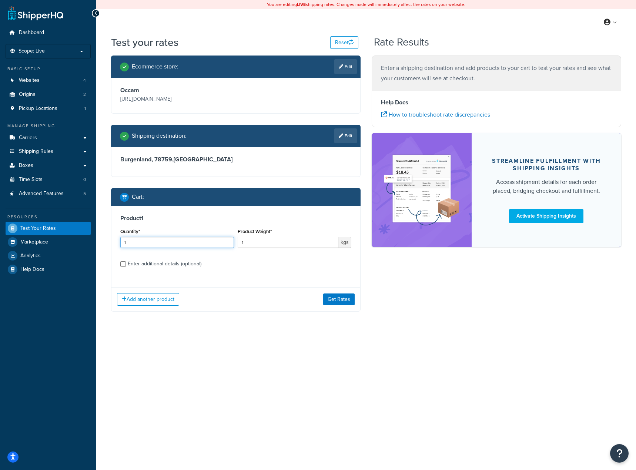
click at [156, 245] on input "1" at bounding box center [177, 242] width 114 height 11
click at [181, 239] on input "1" at bounding box center [177, 242] width 114 height 11
click at [180, 240] on input "1" at bounding box center [177, 242] width 114 height 11
click at [180, 241] on input "1" at bounding box center [177, 242] width 114 height 11
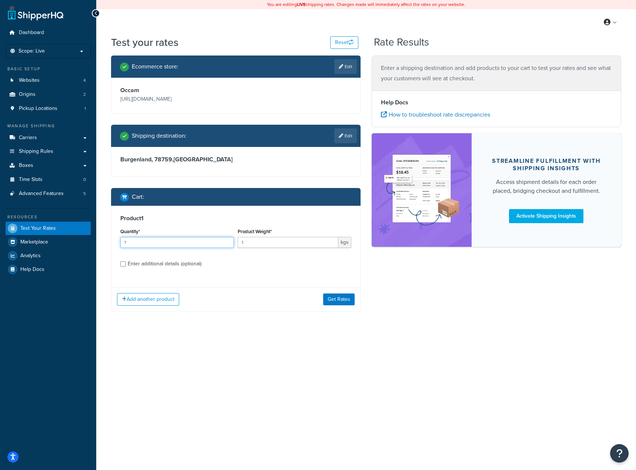
click at [180, 241] on input "1" at bounding box center [177, 242] width 114 height 11
drag, startPoint x: 180, startPoint y: 241, endPoint x: 128, endPoint y: 243, distance: 51.9
click at [128, 243] on input "1" at bounding box center [177, 242] width 114 height 11
type input "50"
click at [199, 258] on label "Enter additional details (optional)" at bounding box center [240, 263] width 224 height 12
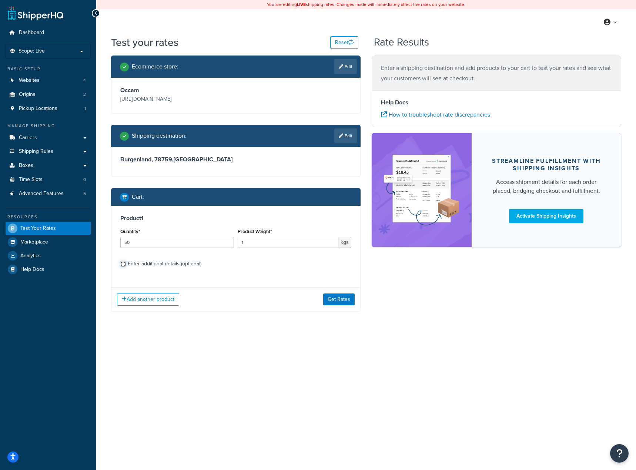
click at [126, 262] on input "Enter additional details (optional)" at bounding box center [123, 265] width 6 height 6
checkbox input "true"
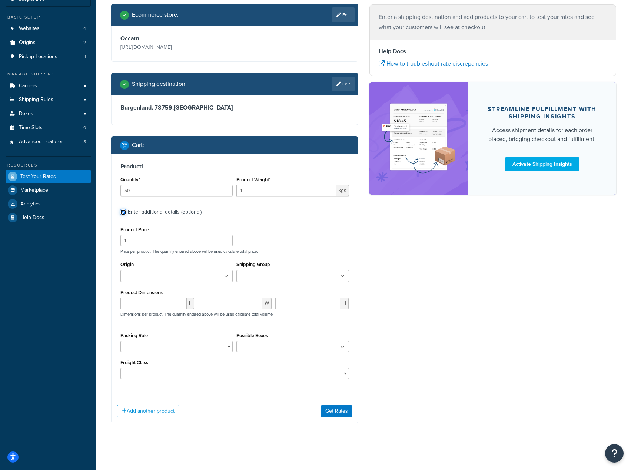
scroll to position [53, 0]
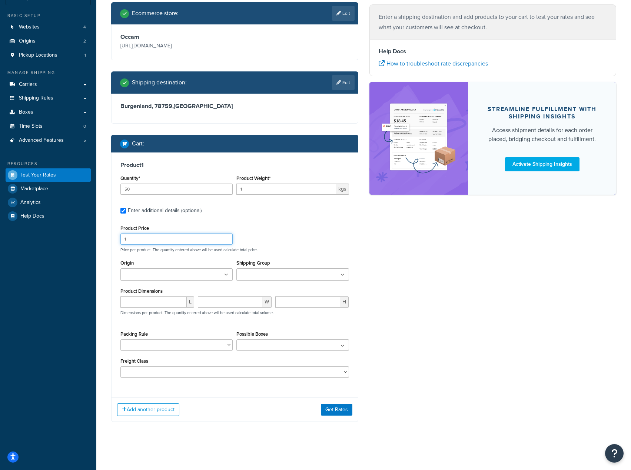
click at [193, 241] on input "1" at bounding box center [176, 239] width 112 height 11
click at [193, 239] on input "1" at bounding box center [176, 239] width 112 height 11
type input "100"
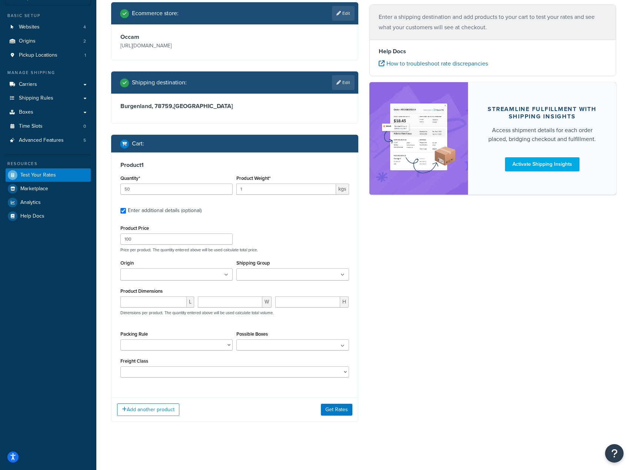
click at [238, 235] on div "Product Price 100 Price per product. The quantity entered above will be used ca…" at bounding box center [235, 237] width 232 height 29
click at [211, 272] on ul at bounding box center [176, 275] width 112 height 12
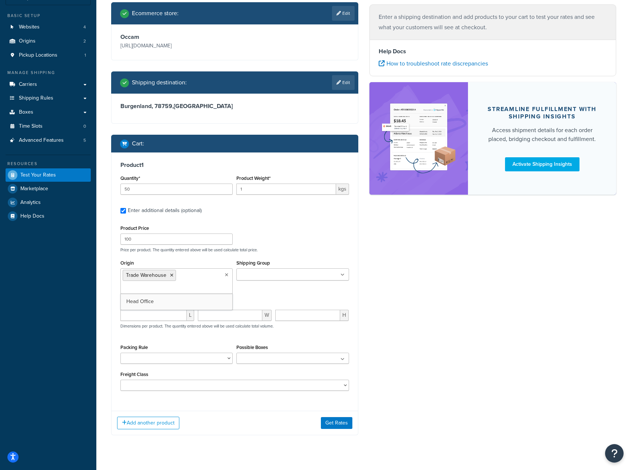
drag, startPoint x: 275, startPoint y: 289, endPoint x: 278, endPoint y: 286, distance: 4.5
click at [275, 290] on div "Origin Trade Warehouse Head Office Shipping Group Age Verification Bulky - NEW …" at bounding box center [235, 278] width 232 height 41
click at [284, 279] on input "Shipping Group" at bounding box center [272, 275] width 66 height 8
click at [289, 246] on div "Product Price 100 Price per product. The quantity entered above will be used ca…" at bounding box center [235, 237] width 232 height 29
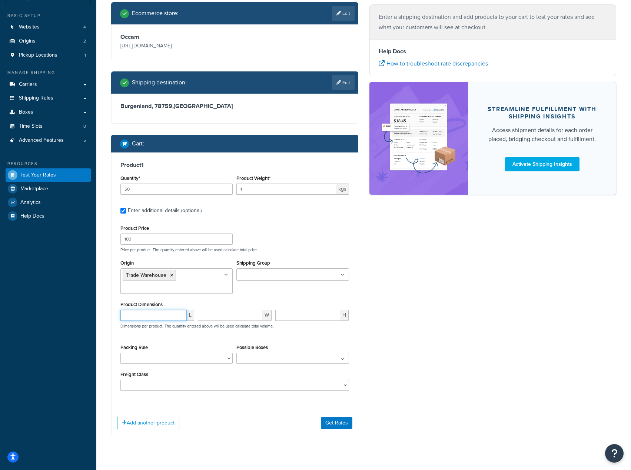
click at [168, 315] on input "number" at bounding box center [153, 315] width 66 height 11
type input "1"
click at [221, 316] on input "number" at bounding box center [230, 315] width 64 height 11
type input "5"
click at [285, 320] on input "number" at bounding box center [307, 315] width 65 height 11
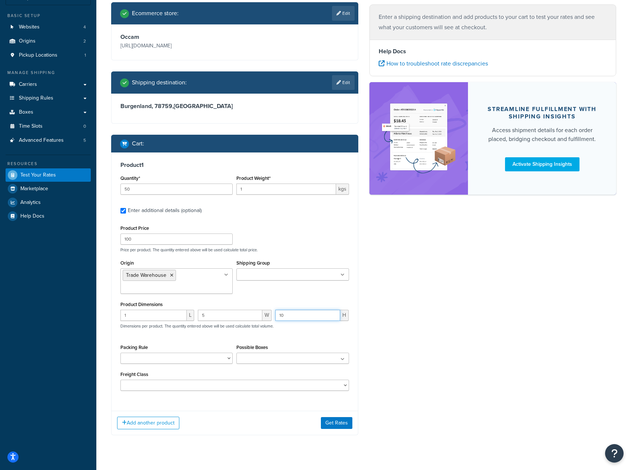
type input "10"
click at [287, 333] on div "1 L 5 W 10 H Dimensions per product. The quantity entered above will be used ca…" at bounding box center [235, 323] width 232 height 27
click at [223, 357] on select "SHQ Test" at bounding box center [176, 358] width 112 height 11
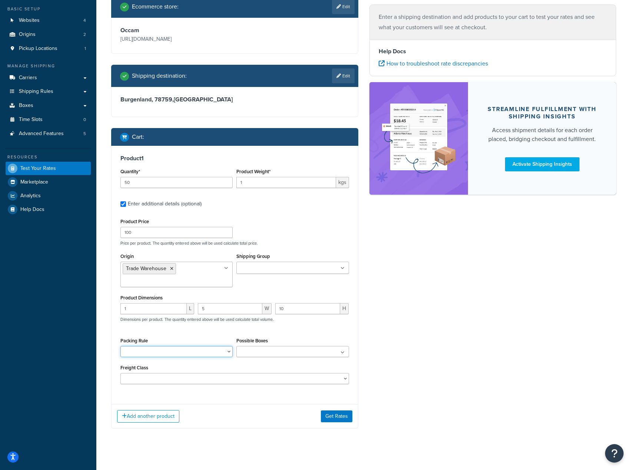
scroll to position [67, 0]
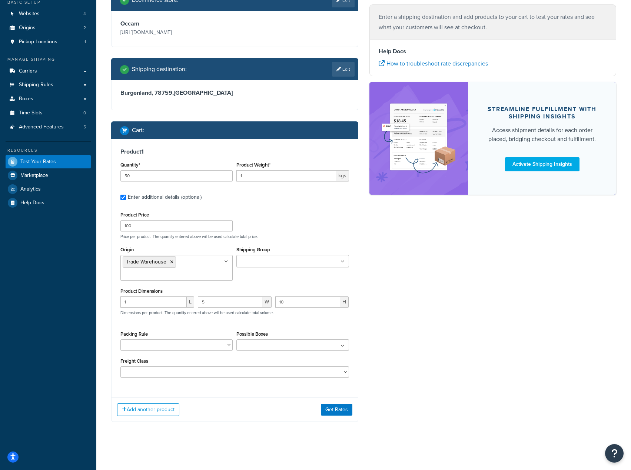
click at [275, 338] on div "Possible Boxes No results found" at bounding box center [292, 339] width 112 height 21
click at [285, 345] on ul at bounding box center [292, 345] width 112 height 11
click at [405, 346] on div "Ecommerce store : Edit Occam https://www.occamdistribution.com/ Shipping destin…" at bounding box center [364, 211] width 516 height 445
click at [327, 372] on select "50 55 60 65 70 77.5 85 92.5 100 110 125 150 175 200 250 300 400 500" at bounding box center [234, 372] width 229 height 11
click at [418, 322] on div "Ecommerce store : Edit Occam https://www.occamdistribution.com/ Shipping destin…" at bounding box center [364, 211] width 516 height 445
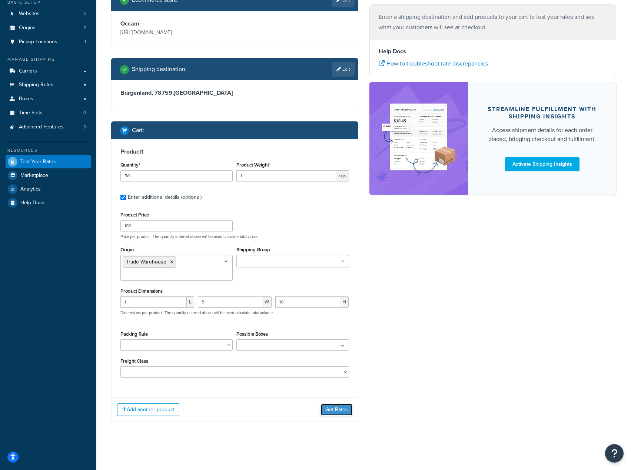
click at [341, 408] on button "Get Rates" at bounding box center [336, 410] width 31 height 12
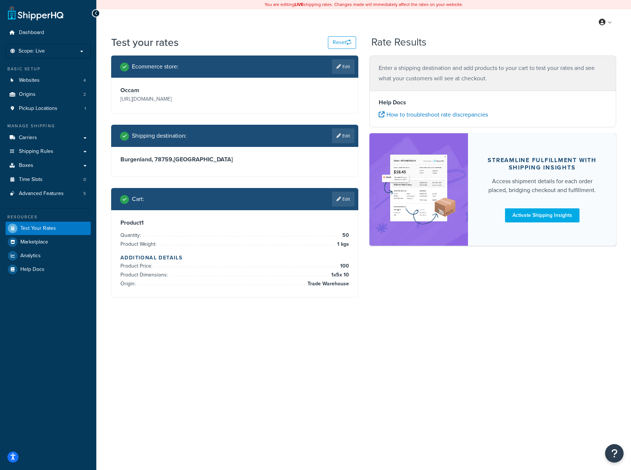
scroll to position [0, 0]
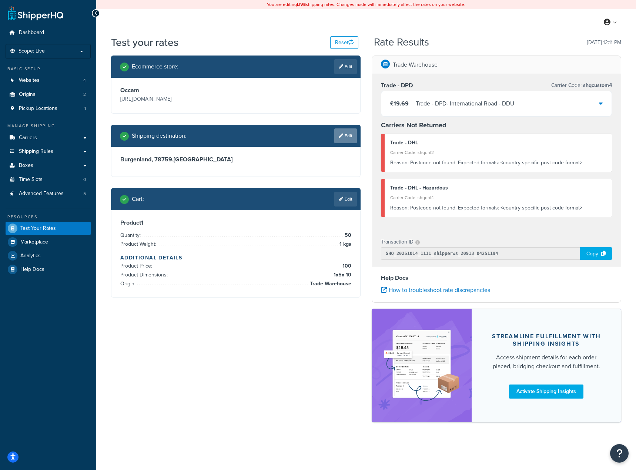
click at [349, 136] on link "Edit" at bounding box center [346, 136] width 23 height 15
select select "AT"
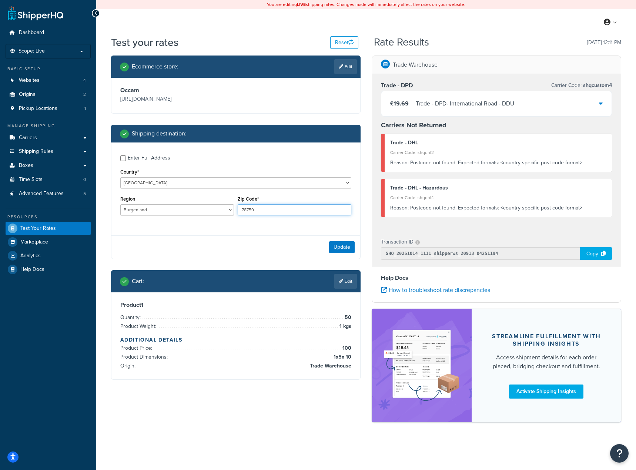
click at [297, 205] on input "78759" at bounding box center [295, 209] width 114 height 11
click at [296, 206] on input "78759" at bounding box center [295, 209] width 114 height 11
type input "6020"
click at [336, 244] on button "Update" at bounding box center [342, 248] width 26 height 12
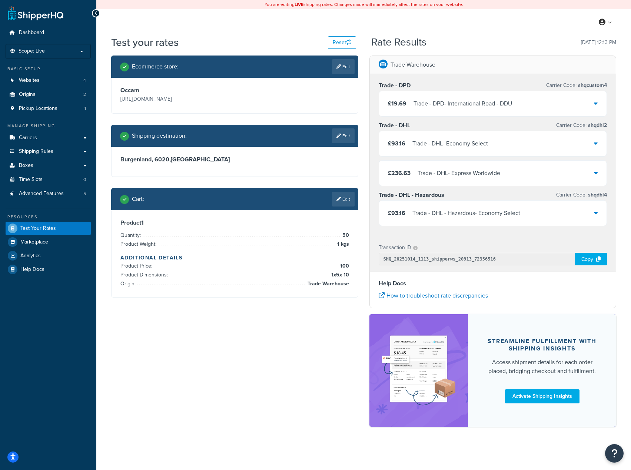
click at [515, 109] on div "£19.69 Trade - DPD - International Road - DDU" at bounding box center [493, 103] width 228 height 25
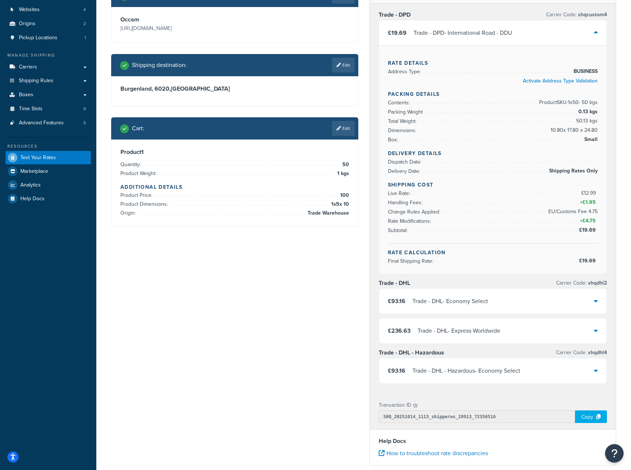
scroll to position [74, 0]
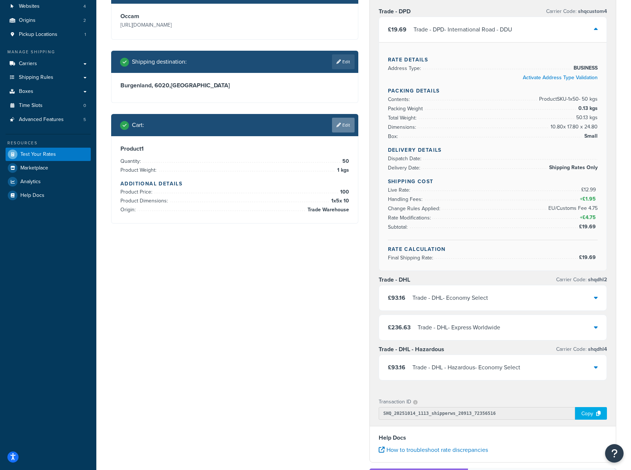
click at [343, 129] on link "Edit" at bounding box center [343, 125] width 23 height 15
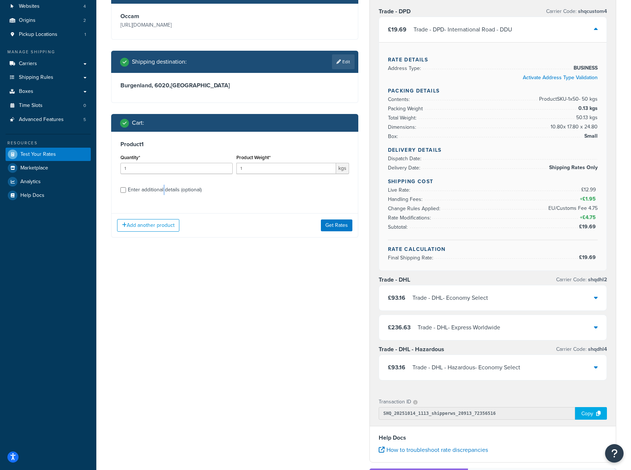
click at [163, 194] on div "Enter additional details (optional)" at bounding box center [165, 190] width 74 height 10
click at [136, 192] on div "Enter additional details (optional)" at bounding box center [165, 190] width 74 height 10
click at [126, 192] on input "Enter additional details (optional)" at bounding box center [123, 190] width 6 height 6
checkbox input "true"
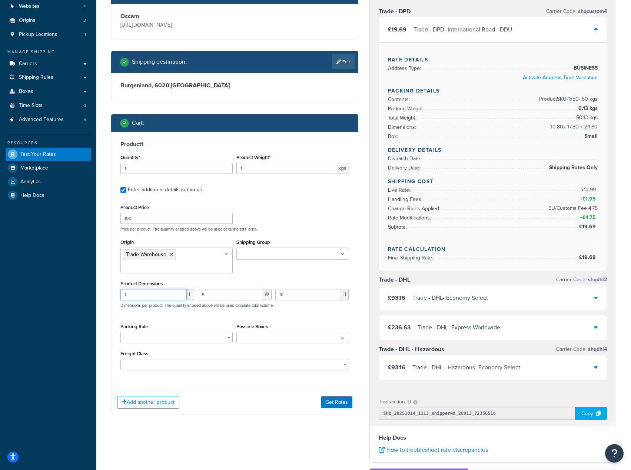
click at [150, 295] on input "1" at bounding box center [153, 294] width 66 height 11
click at [149, 295] on input "1" at bounding box center [153, 294] width 66 height 11
type input "5"
drag, startPoint x: 209, startPoint y: 301, endPoint x: 201, endPoint y: 305, distance: 8.5
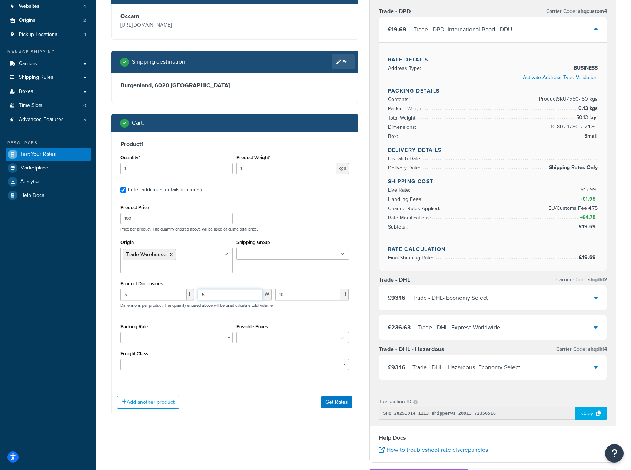
click at [203, 303] on div "5 L 5 W 10 H Dimensions per product. The quantity entered above will be used ca…" at bounding box center [235, 302] width 232 height 27
type input "11"
drag, startPoint x: 302, startPoint y: 297, endPoint x: 259, endPoint y: 297, distance: 42.2
click at [263, 297] on div "5 L 11 W 10 H Dimensions per product. The quantity entered above will be used c…" at bounding box center [235, 302] width 232 height 27
type input "25"
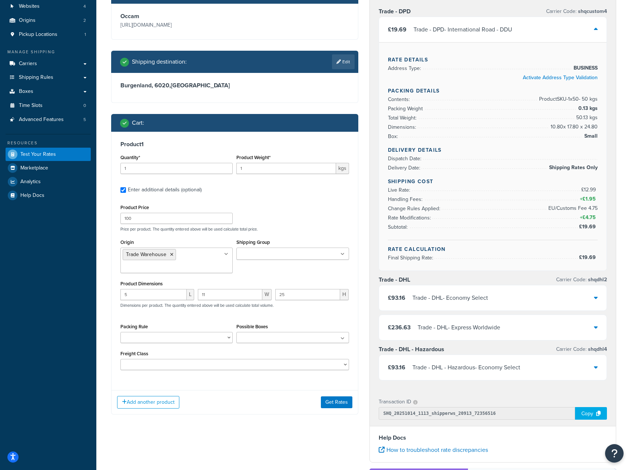
click at [277, 309] on div "5 L 11 W 25 H Dimensions per product. The quantity entered above will be used c…" at bounding box center [235, 302] width 232 height 27
click at [326, 401] on button "Get Rates" at bounding box center [336, 403] width 31 height 12
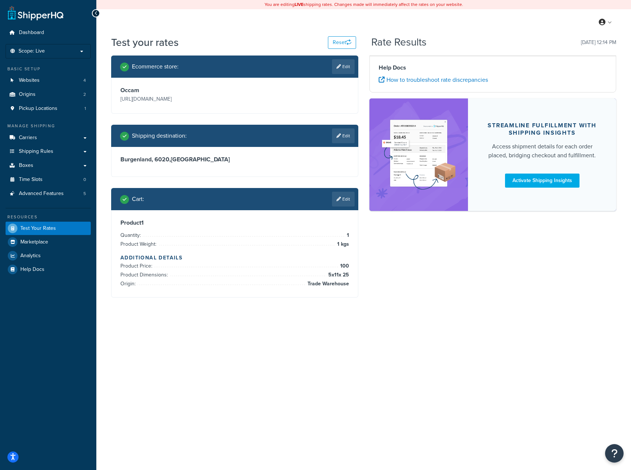
scroll to position [0, 0]
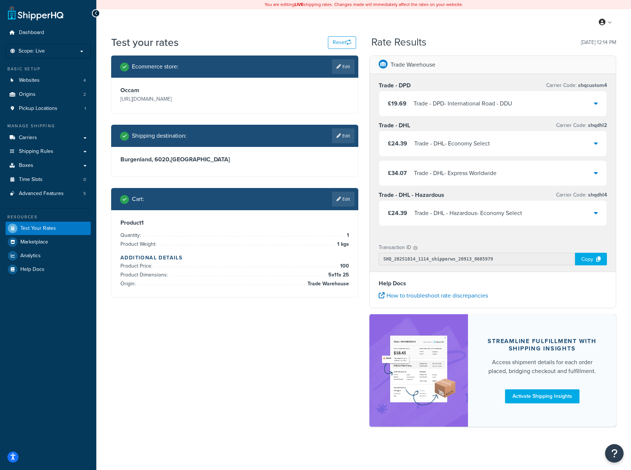
click at [522, 112] on div "£19.69 Trade - DPD - International Road - DDU" at bounding box center [493, 103] width 228 height 25
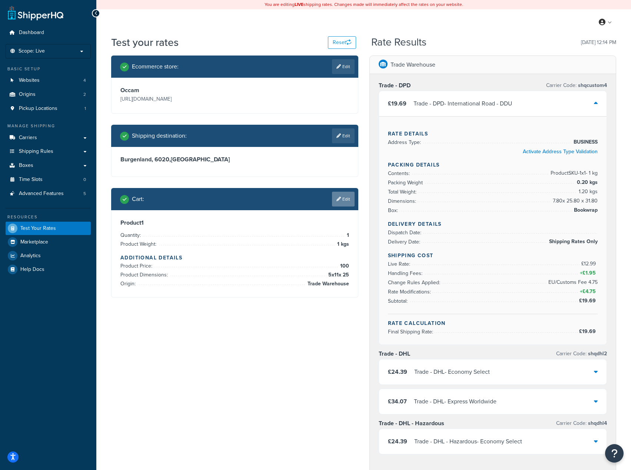
click at [342, 199] on link "Edit" at bounding box center [343, 199] width 23 height 15
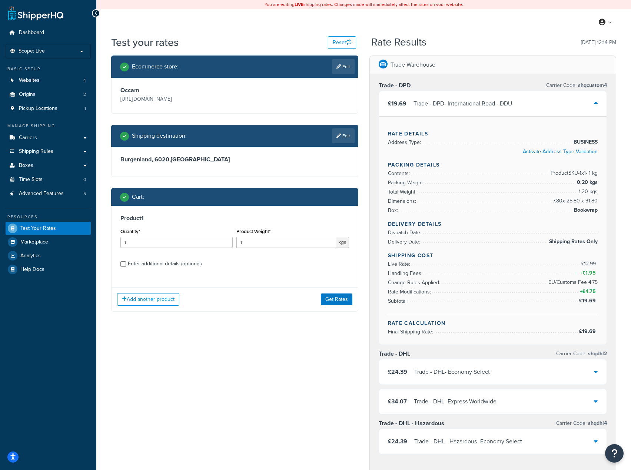
click at [141, 257] on div "Product 1 Quantity* 1 Product Weight* 1 kgs Enter additional details (optional)" at bounding box center [235, 244] width 246 height 76
click at [136, 261] on div "Enter additional details (optional)" at bounding box center [165, 264] width 74 height 10
click at [126, 262] on input "Enter additional details (optional)" at bounding box center [123, 265] width 6 height 6
checkbox input "true"
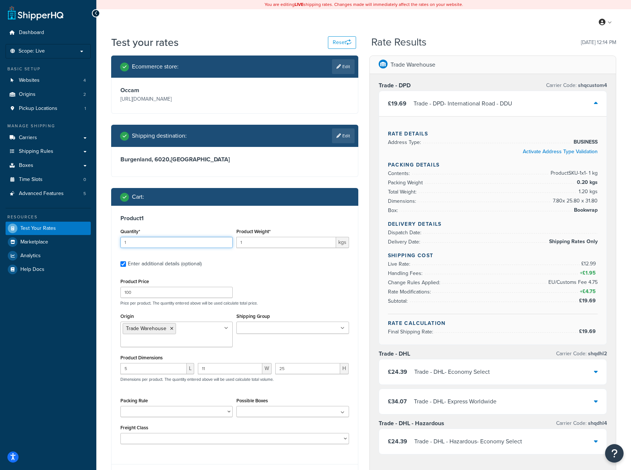
click at [144, 242] on input "1" at bounding box center [176, 242] width 112 height 11
type input "1"
type input "50"
click at [248, 241] on input "1" at bounding box center [285, 242] width 99 height 11
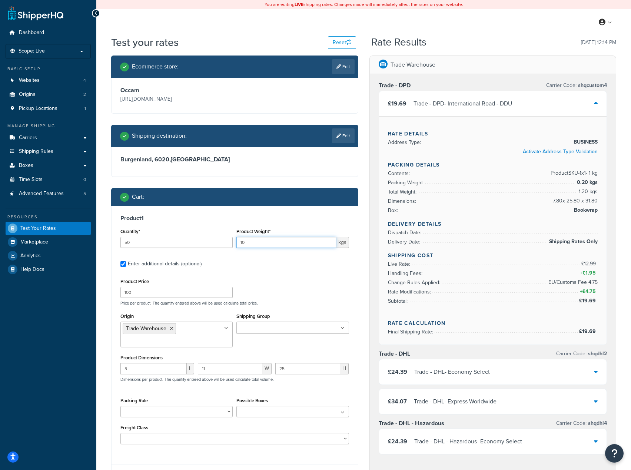
type input "10"
click at [280, 254] on div "Product 1 Quantity* 50 Product Weight* 10 kgs Enter additional details (optiona…" at bounding box center [235, 332] width 246 height 253
click at [274, 243] on input "10" at bounding box center [285, 242] width 99 height 11
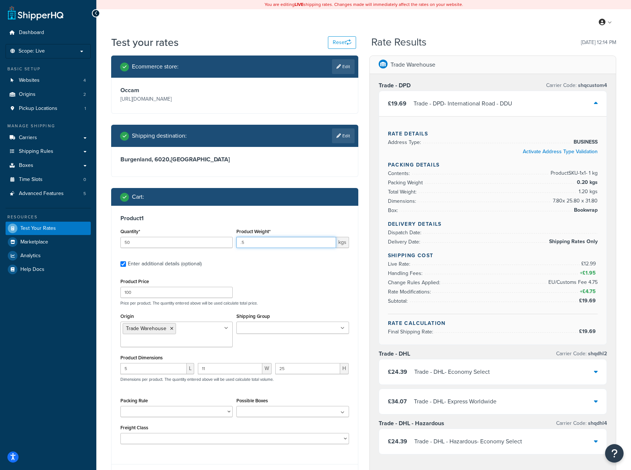
type input ".5"
click at [270, 262] on label "Enter additional details (optional)" at bounding box center [238, 263] width 221 height 12
click at [126, 262] on input "Enter additional details (optional)" at bounding box center [123, 265] width 6 height 6
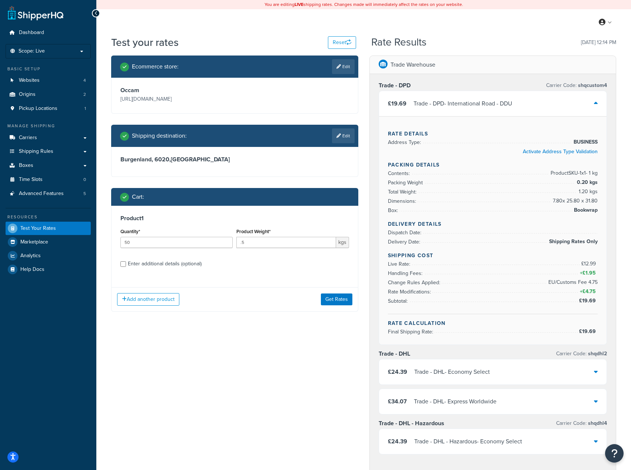
click at [181, 266] on div "Enter additional details (optional)" at bounding box center [165, 264] width 74 height 10
click at [126, 266] on input "Enter additional details (optional)" at bounding box center [123, 265] width 6 height 6
checkbox input "true"
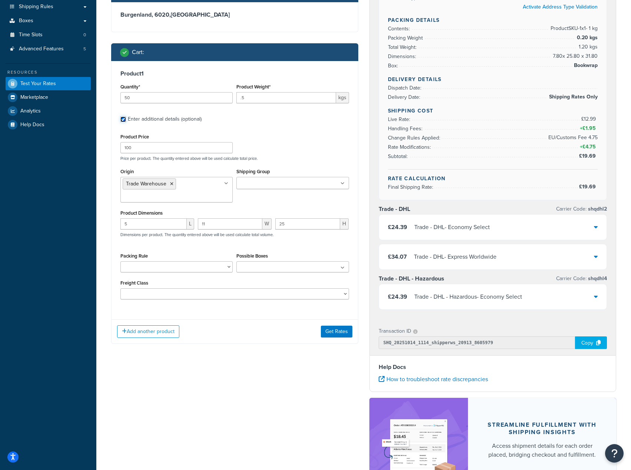
scroll to position [148, 0]
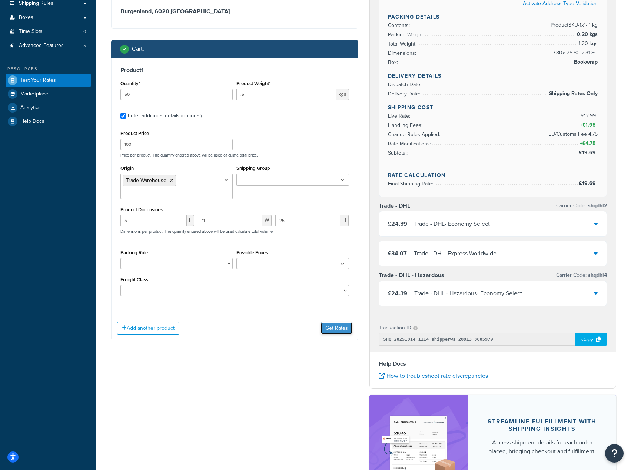
click at [321, 326] on button "Get Rates" at bounding box center [336, 329] width 31 height 12
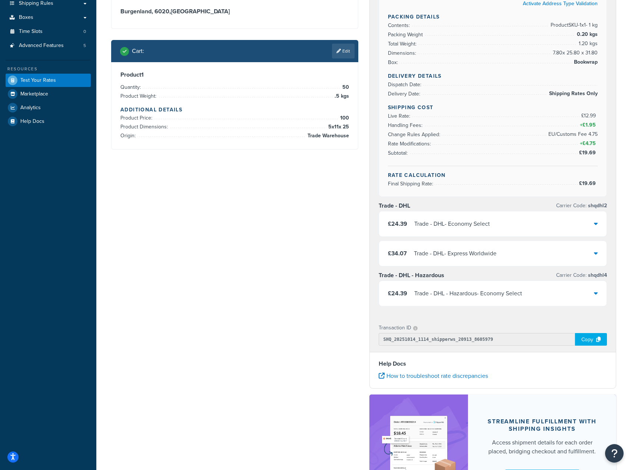
scroll to position [0, 0]
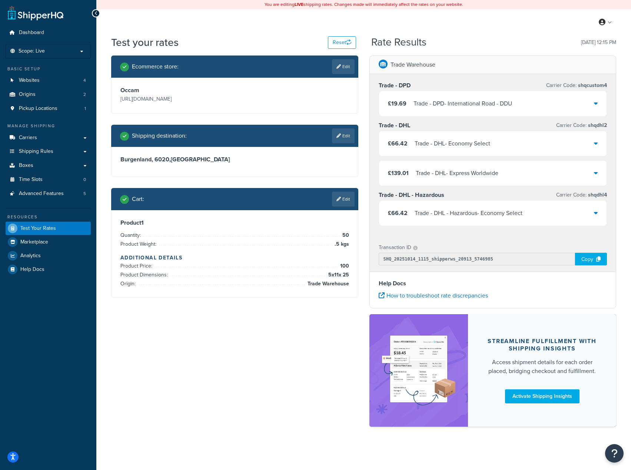
click at [465, 110] on div "£19.69 Trade - DPD - International Road - DDU" at bounding box center [493, 103] width 228 height 25
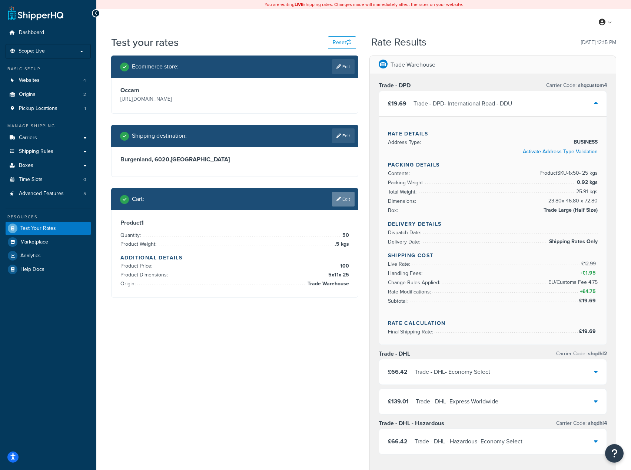
click at [344, 199] on link "Edit" at bounding box center [343, 199] width 23 height 15
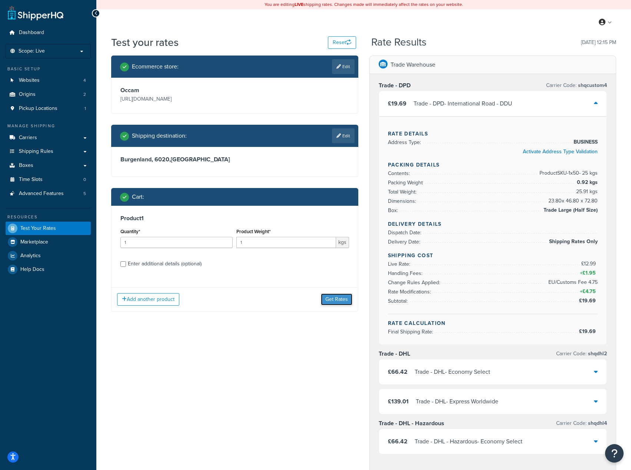
click at [335, 297] on button "Get Rates" at bounding box center [336, 300] width 31 height 12
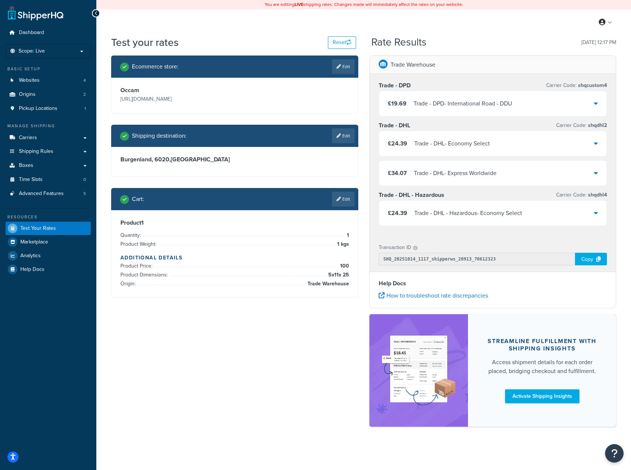
click at [490, 103] on div "Trade - DPD - International Road - DDU" at bounding box center [462, 104] width 99 height 10
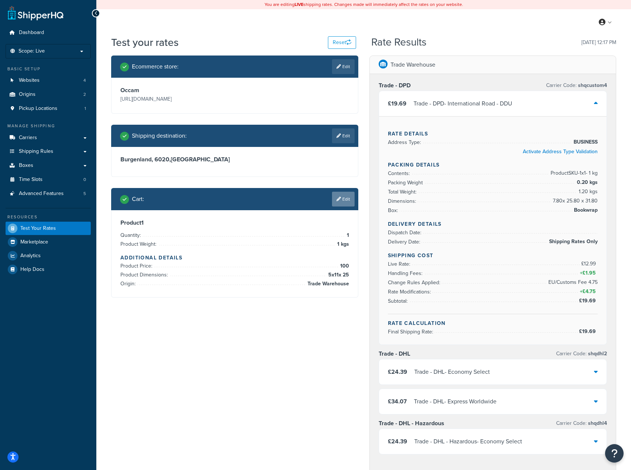
click at [340, 203] on link "Edit" at bounding box center [343, 199] width 23 height 15
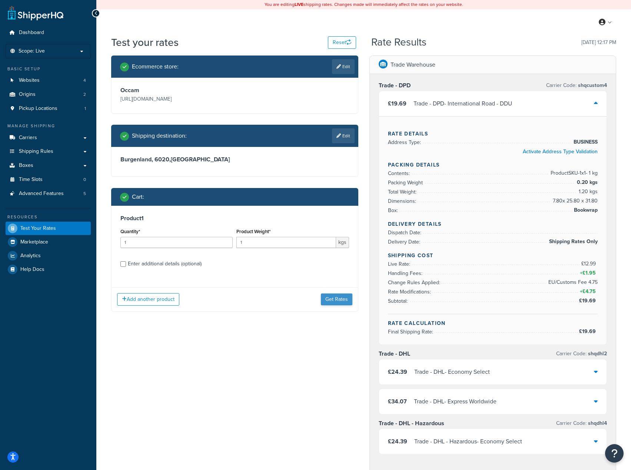
click at [338, 293] on div "Add another product Get Rates" at bounding box center [235, 299] width 246 height 24
click at [146, 246] on input "1" at bounding box center [176, 242] width 112 height 11
type input "50"
click at [263, 243] on input "1" at bounding box center [285, 242] width 99 height 11
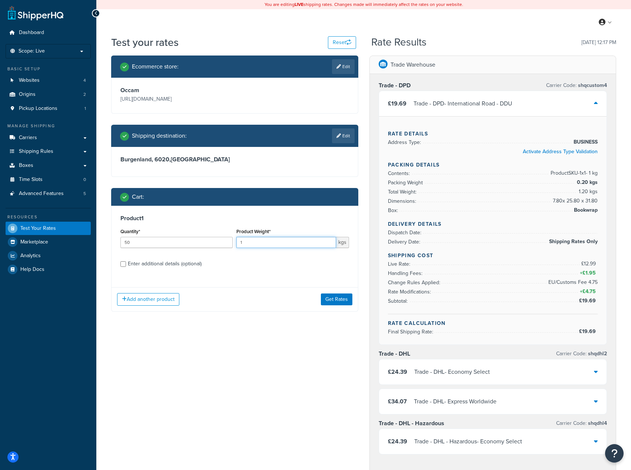
click at [263, 243] on input "1" at bounding box center [285, 242] width 99 height 11
type input ".7"
click at [156, 268] on div "Enter additional details (optional)" at bounding box center [165, 264] width 74 height 10
click at [126, 267] on input "Enter additional details (optional)" at bounding box center [123, 265] width 6 height 6
checkbox input "true"
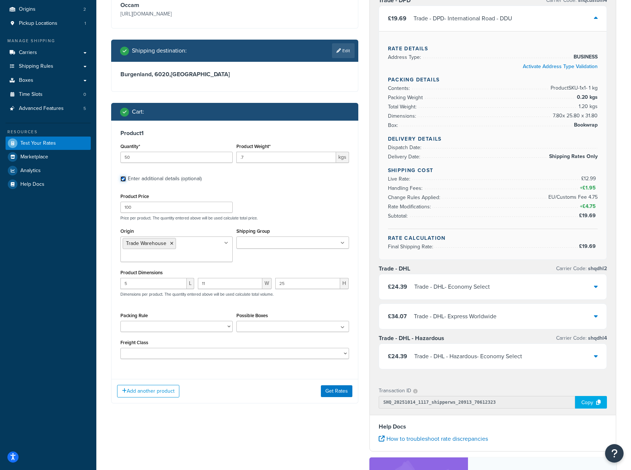
scroll to position [148, 0]
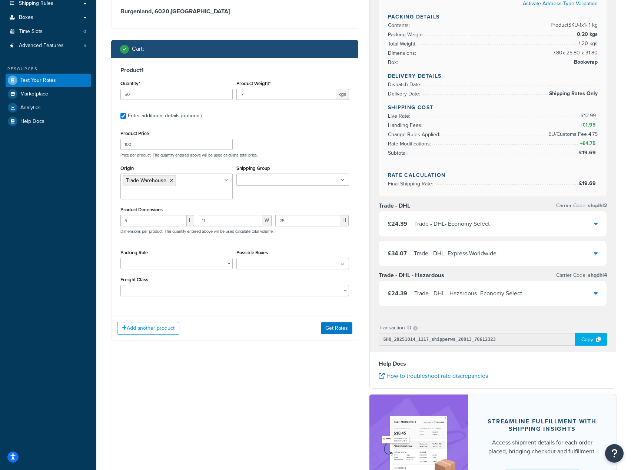
click at [297, 182] on input "Shipping Group" at bounding box center [272, 180] width 66 height 8
click at [294, 156] on p "Price per product. The quantity entered above will be used calculate total pric…" at bounding box center [235, 155] width 232 height 5
click at [307, 184] on ul at bounding box center [292, 180] width 112 height 12
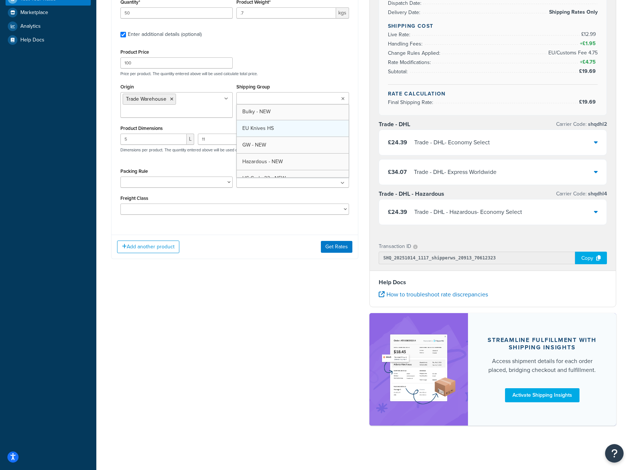
scroll to position [0, 0]
click at [329, 244] on button "Get Rates" at bounding box center [336, 247] width 31 height 12
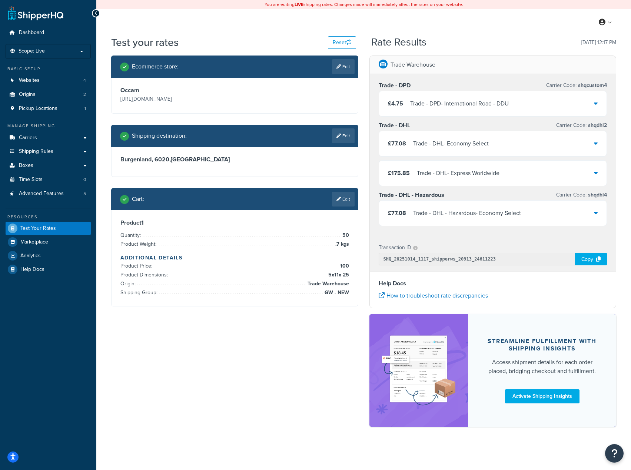
click at [448, 102] on div "Trade - DPD - International Road - DDU" at bounding box center [459, 104] width 99 height 10
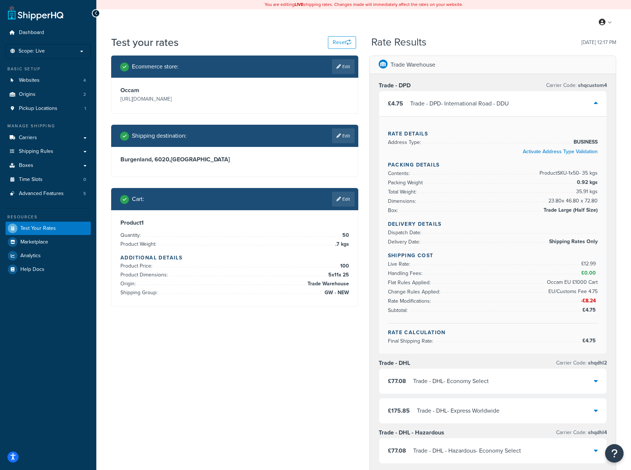
click at [372, 245] on div "Trade - DPD Carrier Code: shqcustom4 £4.75 Trade - DPD - International Road - D…" at bounding box center [493, 274] width 246 height 400
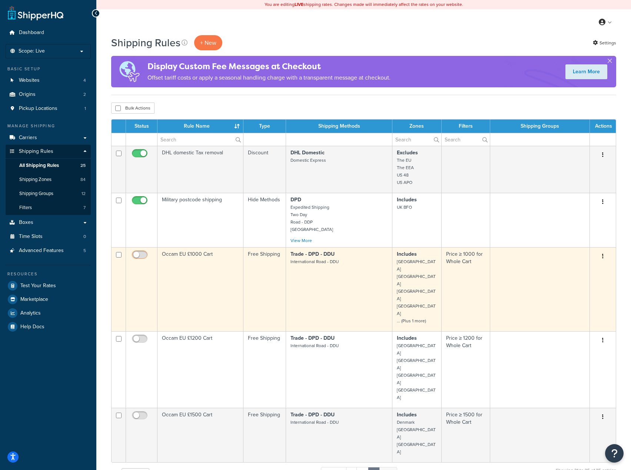
click at [136, 254] on input "checkbox" at bounding box center [140, 256] width 20 height 9
checkbox input "true"
click at [138, 250] on td at bounding box center [141, 289] width 31 height 84
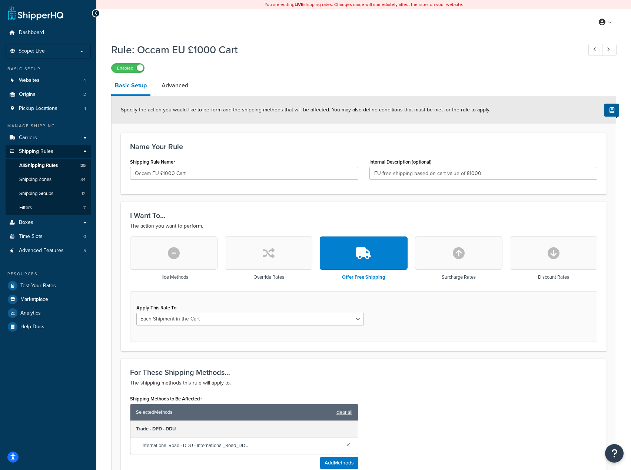
click at [124, 63] on div "Enabled" at bounding box center [363, 68] width 505 height 10
click at [130, 69] on label "Enabled" at bounding box center [128, 68] width 33 height 9
click at [53, 165] on span "All Shipping Rules" at bounding box center [38, 166] width 39 height 6
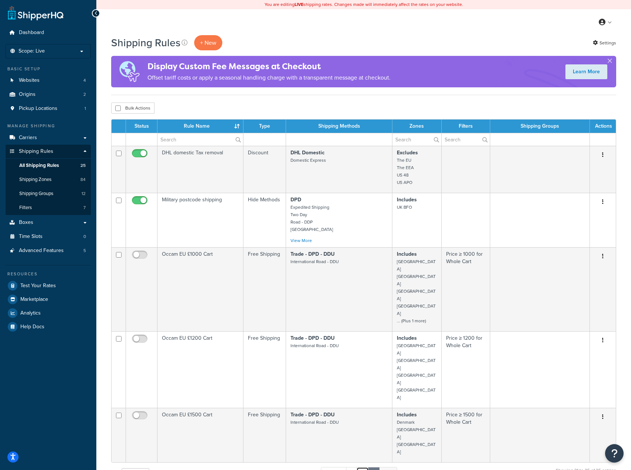
click at [365, 468] on link "2" at bounding box center [362, 473] width 12 height 11
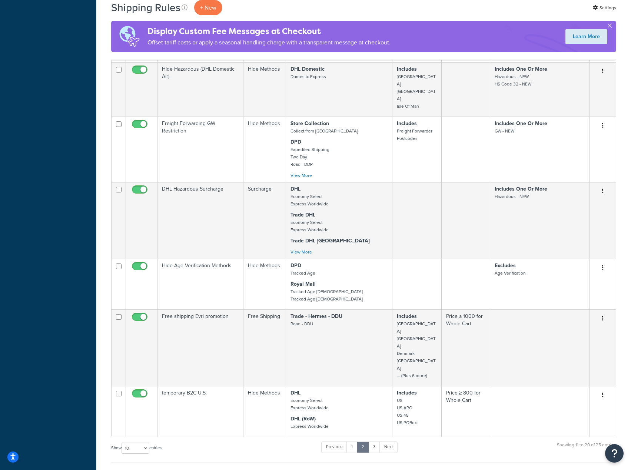
scroll to position [346, 0]
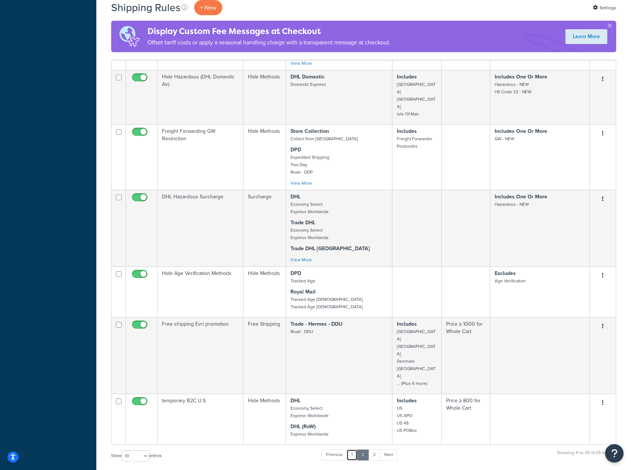
click at [356, 450] on link "1" at bounding box center [351, 455] width 11 height 11
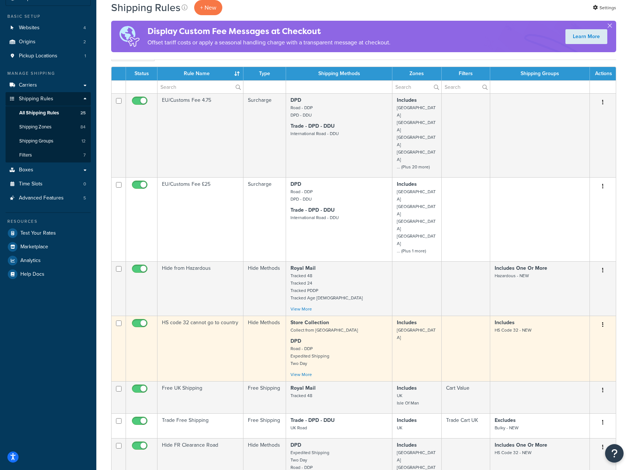
scroll to position [0, 0]
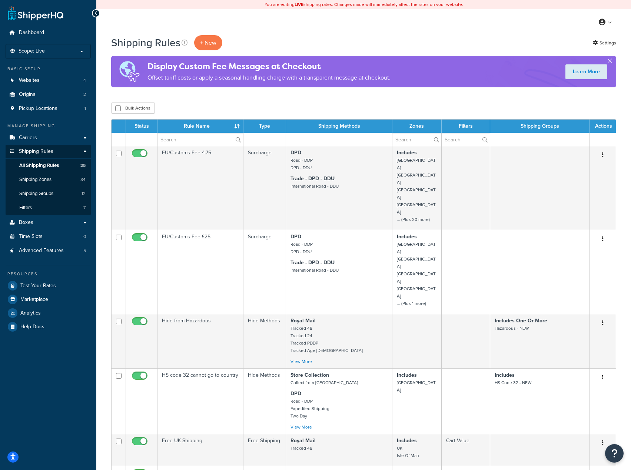
click at [253, 137] on td at bounding box center [264, 139] width 43 height 13
click at [267, 125] on th "Type" at bounding box center [264, 126] width 43 height 13
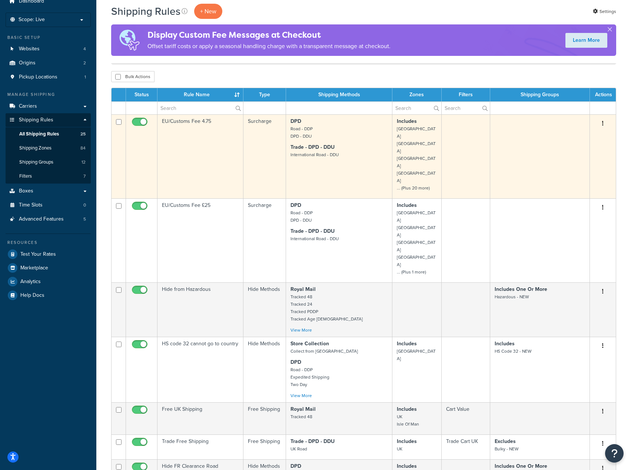
scroll to position [74, 0]
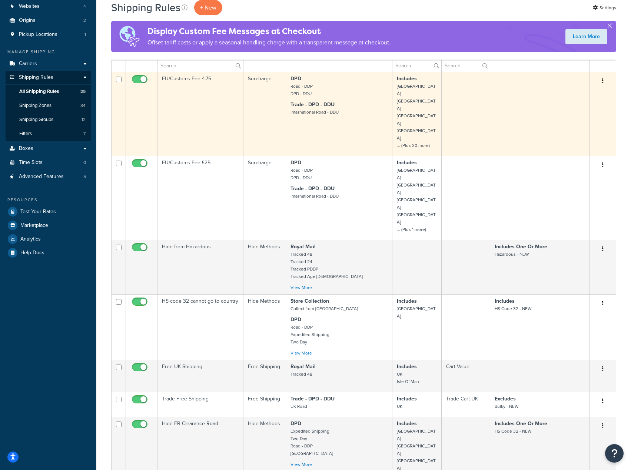
click at [265, 110] on td "Surcharge" at bounding box center [264, 114] width 43 height 84
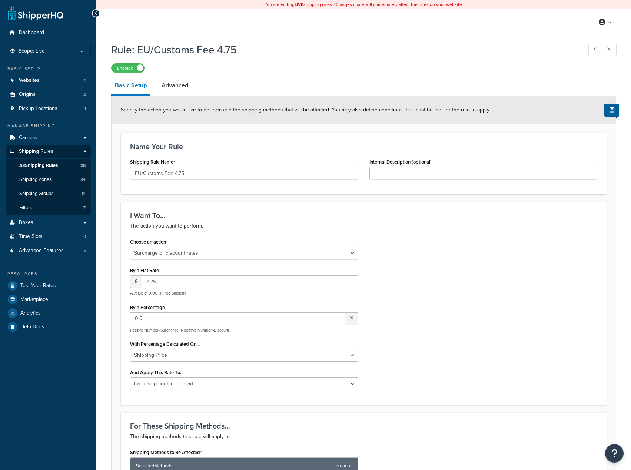
select select "SURCHARGE"
select select "CART"
click at [182, 85] on link "Advanced" at bounding box center [175, 86] width 34 height 18
